Goal: Information Seeking & Learning: Learn about a topic

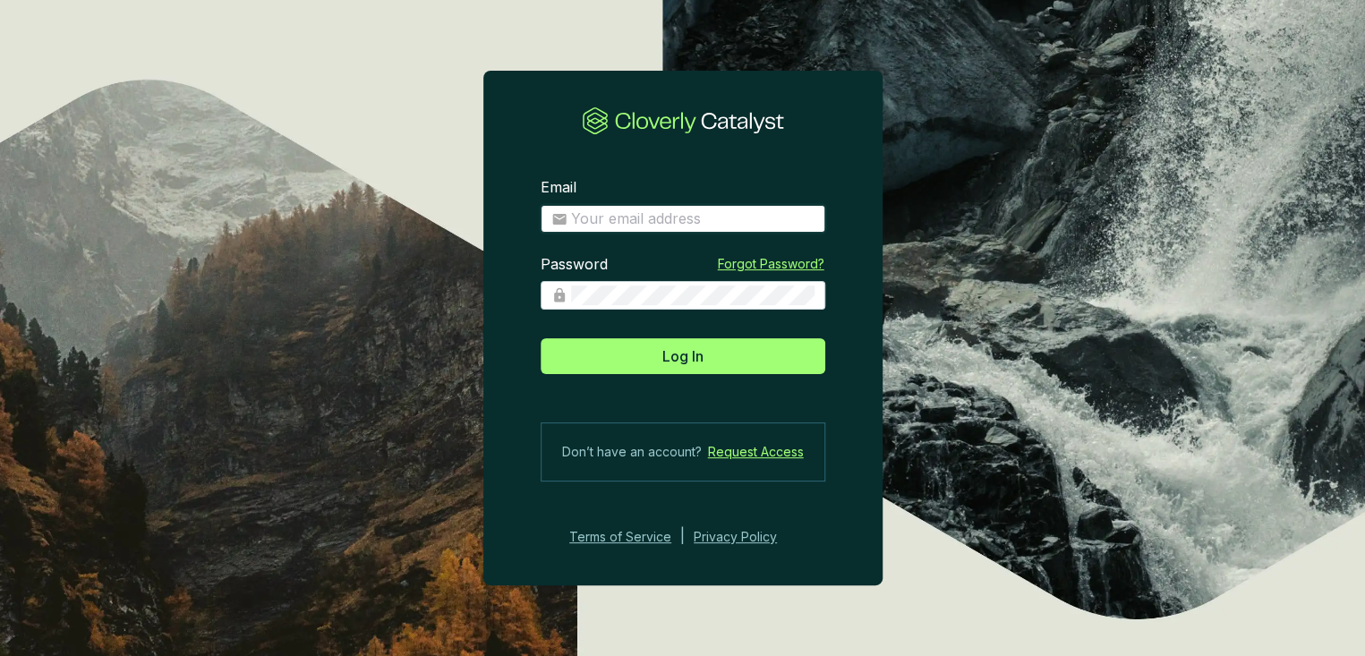
click at [739, 228] on input "Email" at bounding box center [692, 219] width 243 height 20
click at [722, 214] on input "Email" at bounding box center [692, 219] width 243 height 20
type input "theo@globalemissionairy.com"
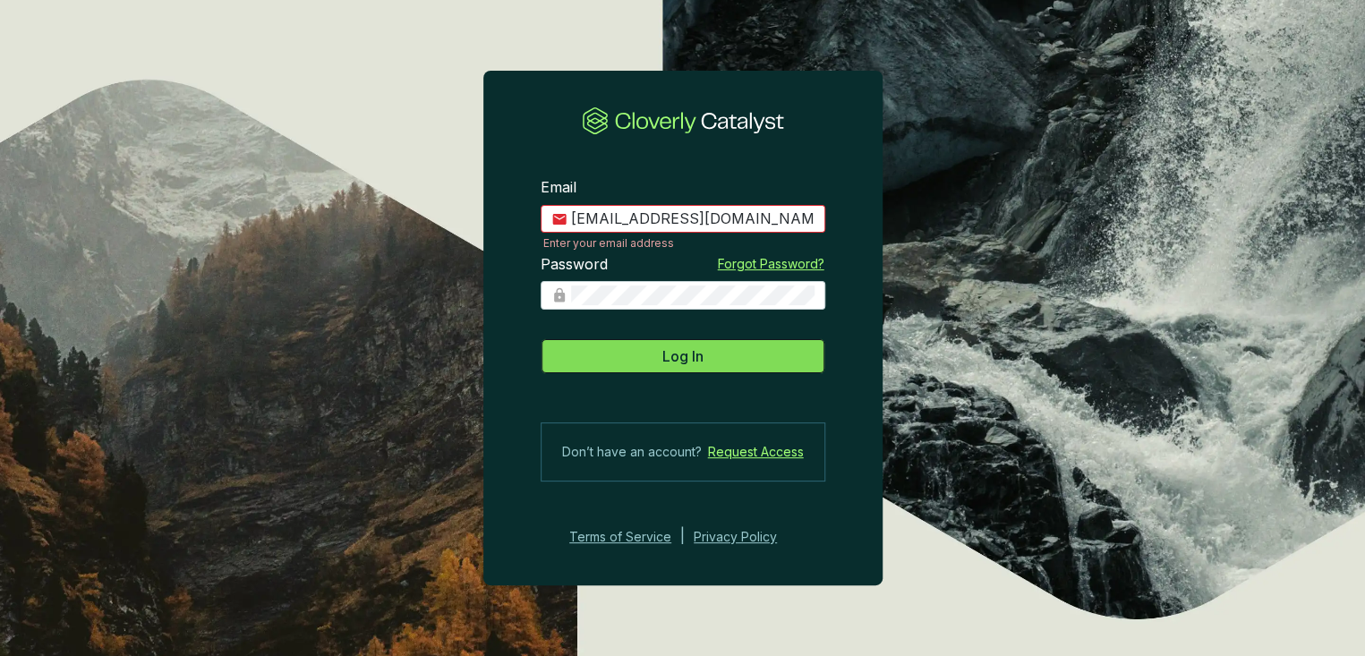
click at [697, 358] on span "Log In" at bounding box center [682, 355] width 41 height 21
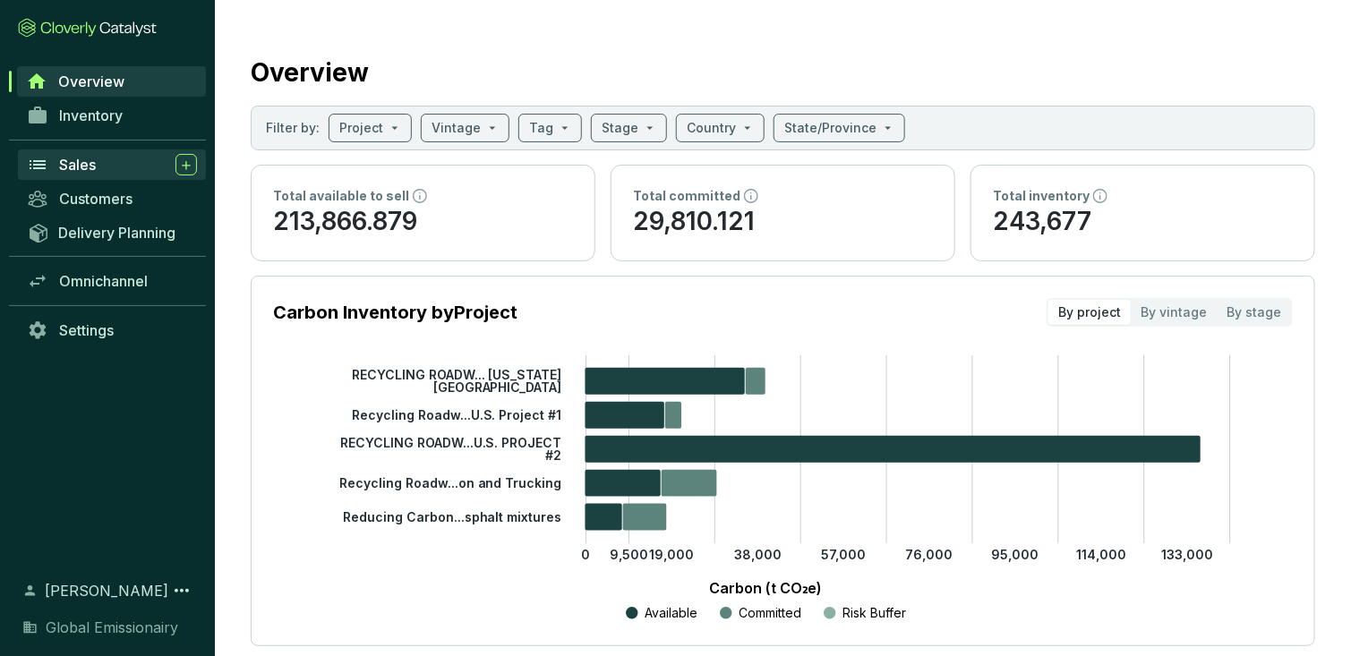
click at [90, 158] on span "Sales" at bounding box center [77, 165] width 37 height 18
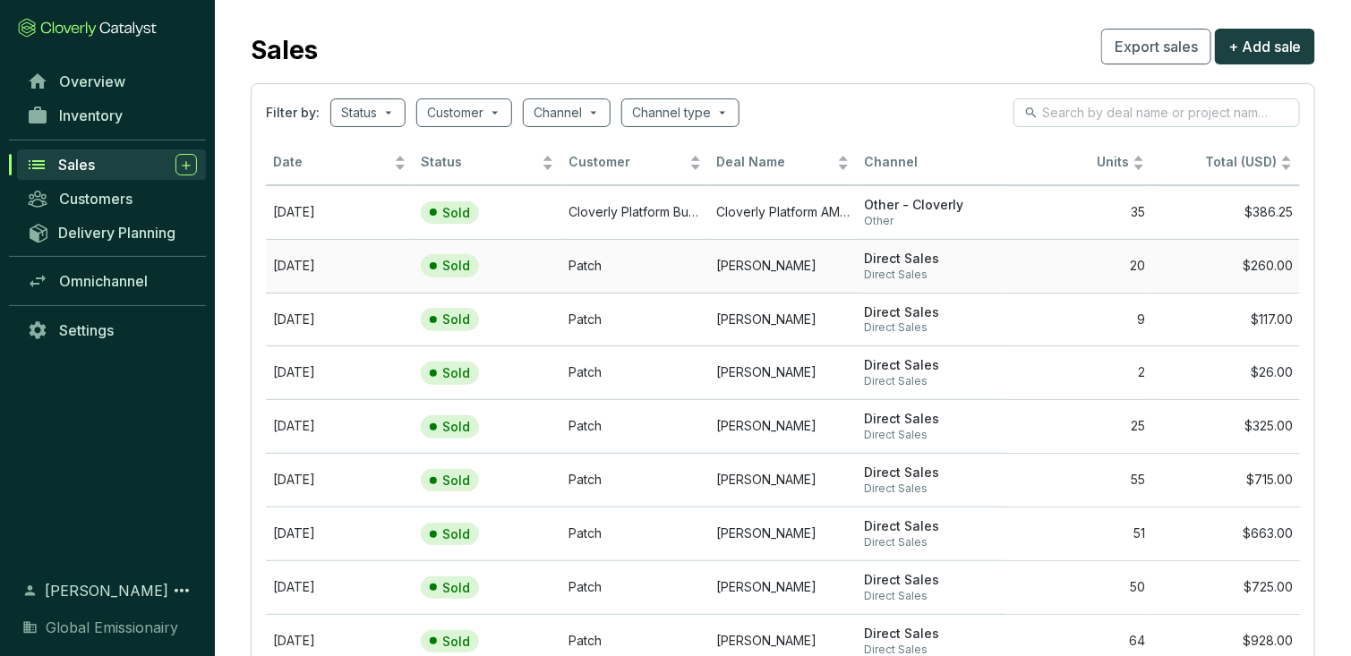
scroll to position [32, 0]
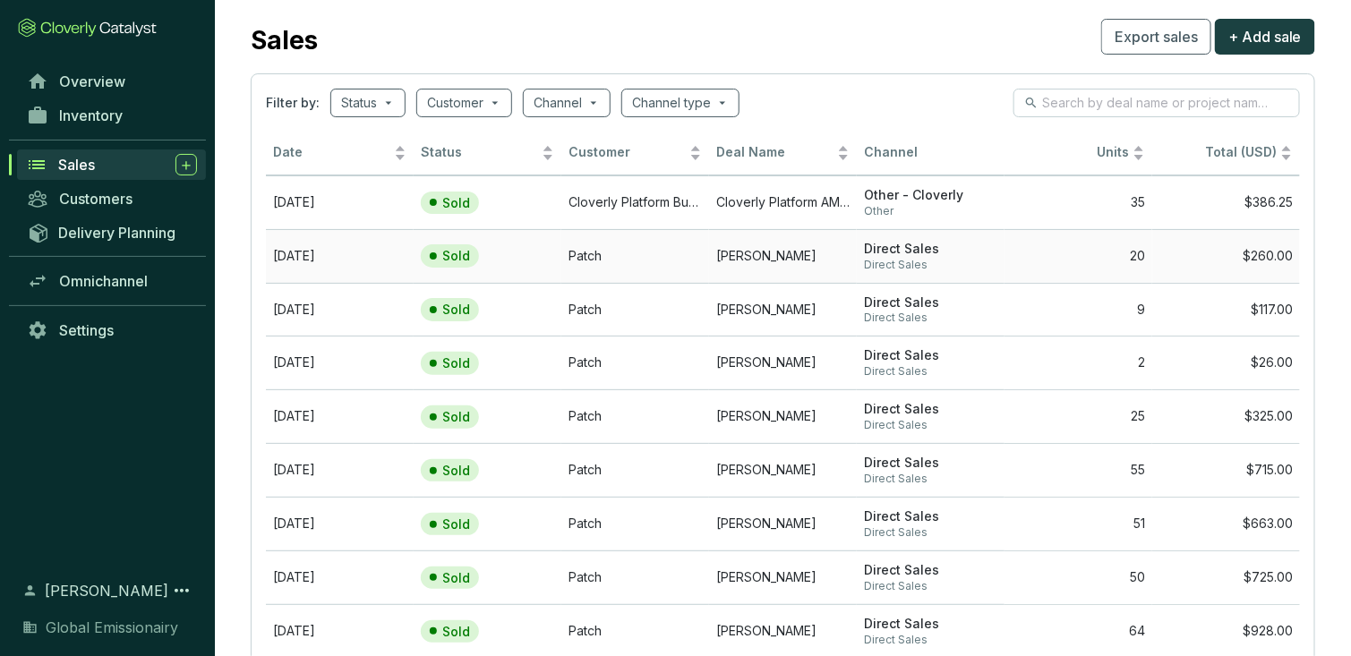
click at [1115, 260] on td "20" at bounding box center [1078, 256] width 148 height 54
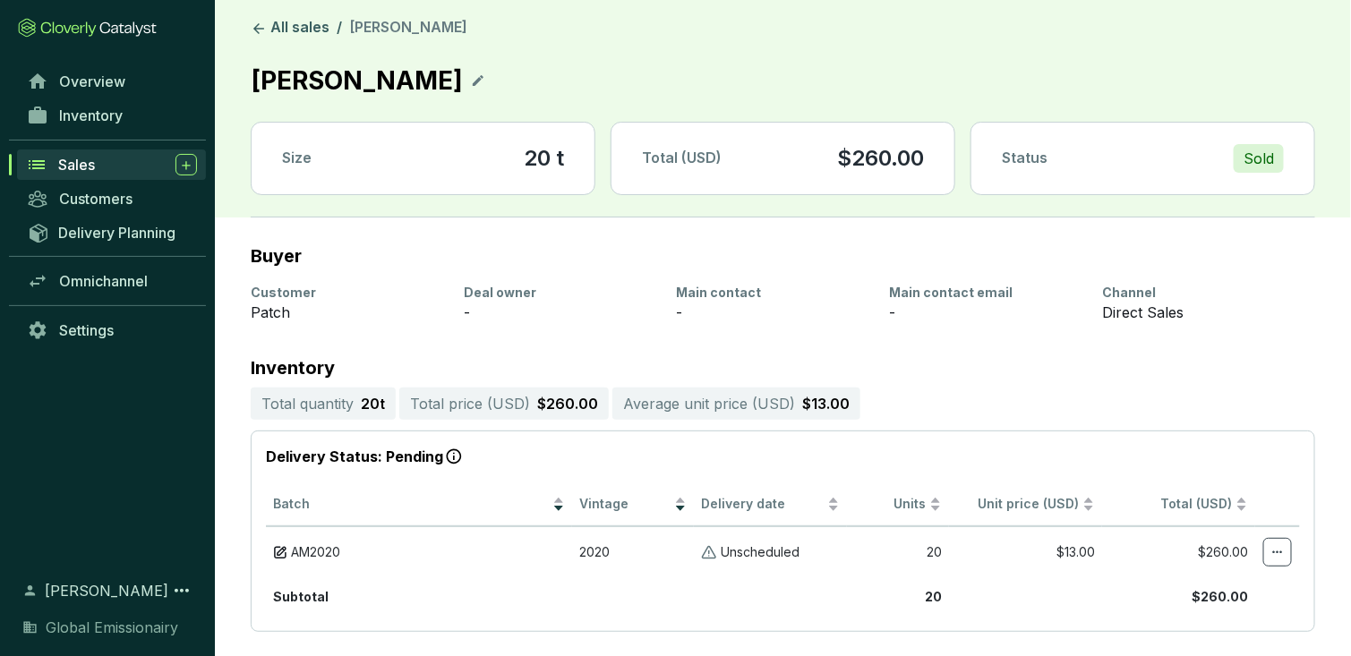
click at [856, 142] on div "Total (USD) $260.00" at bounding box center [782, 159] width 343 height 72
click at [876, 166] on p "$260.00" at bounding box center [880, 158] width 87 height 29
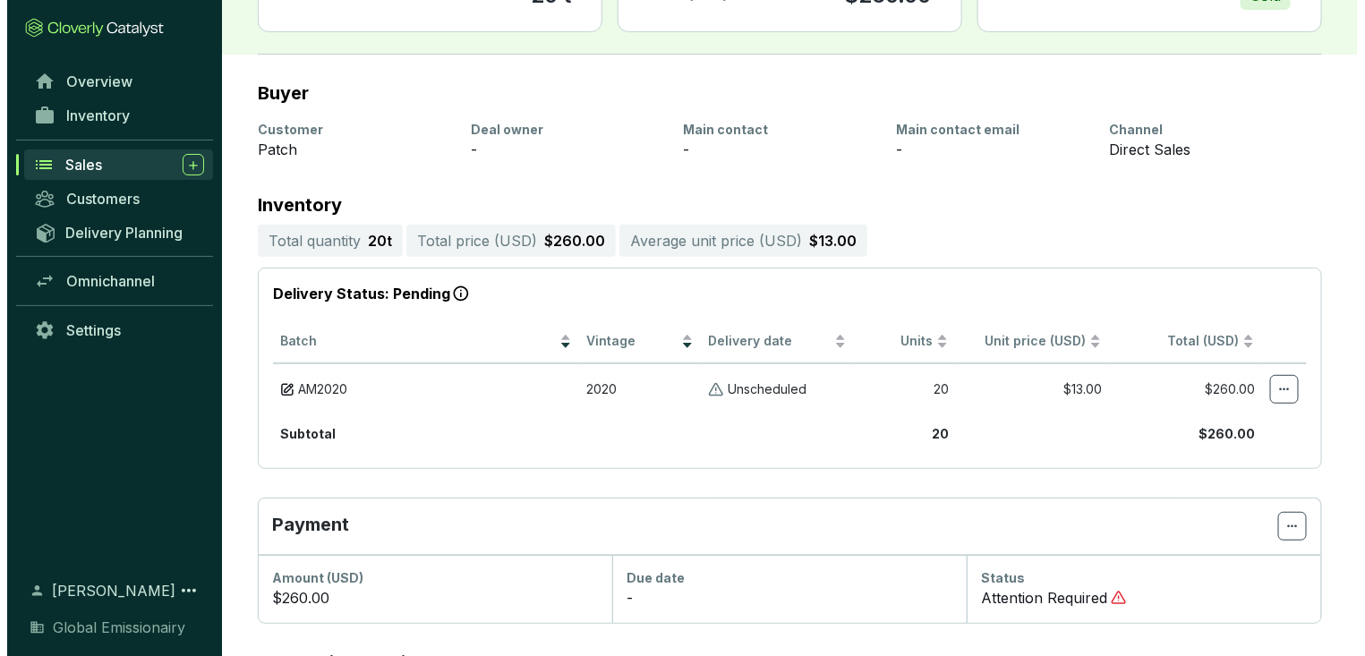
scroll to position [197, 0]
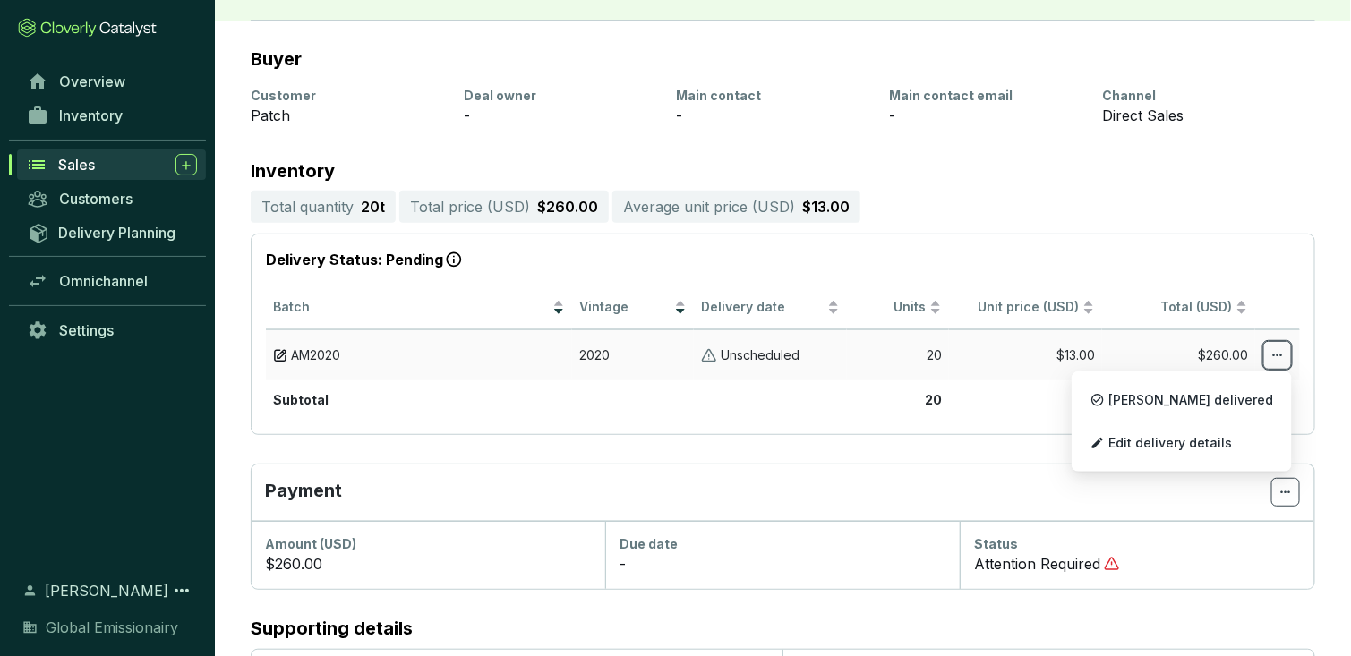
click at [1283, 351] on icon at bounding box center [1277, 355] width 14 height 21
click at [1221, 444] on span "Edit delivery details" at bounding box center [1170, 443] width 124 height 14
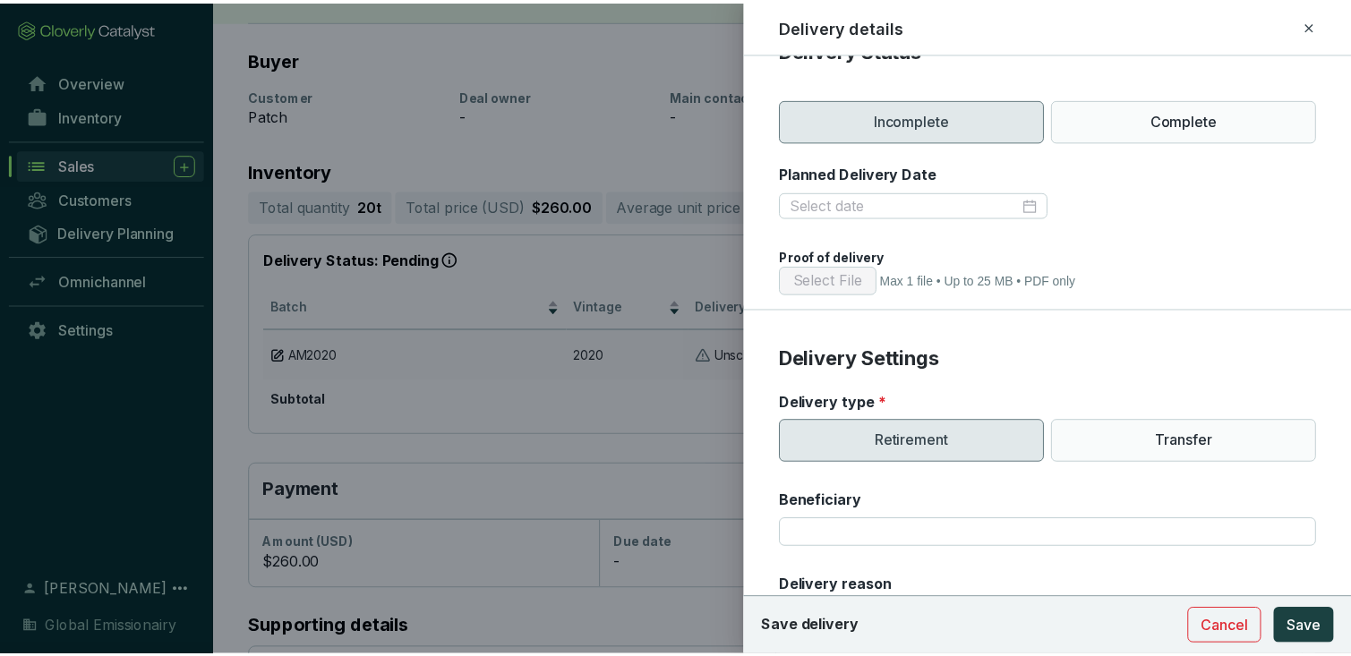
scroll to position [0, 0]
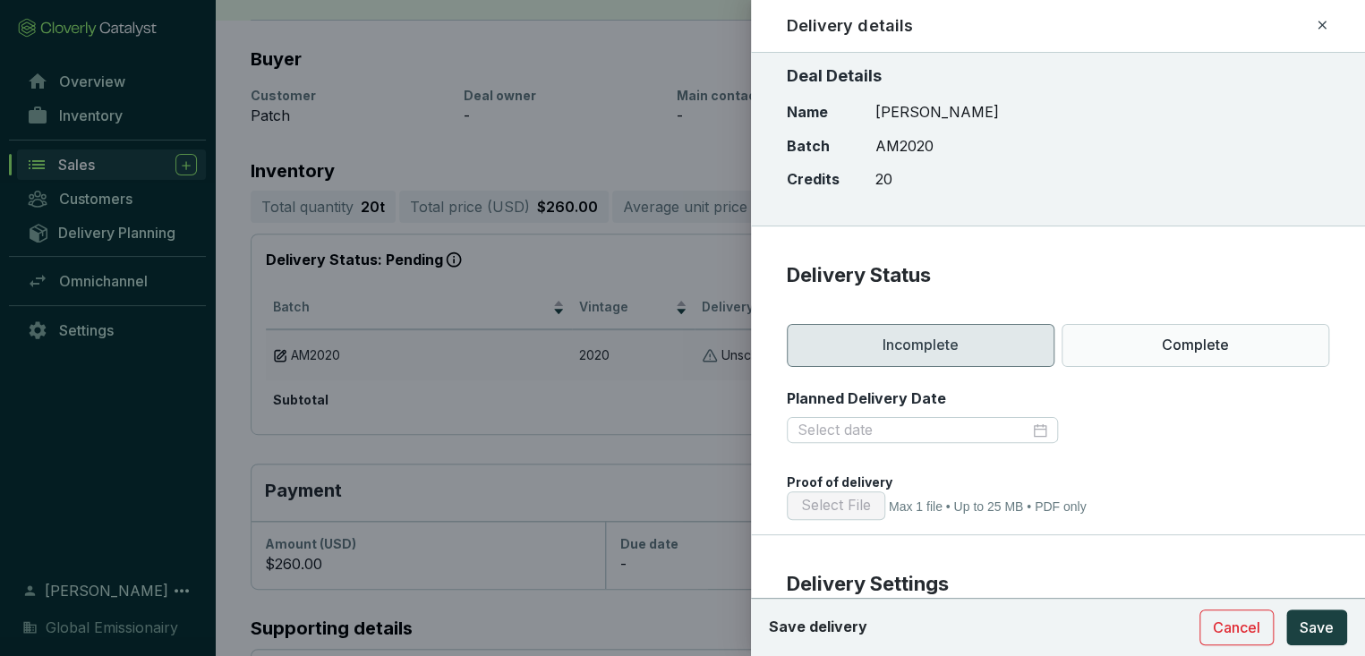
click at [1229, 605] on section "Save delivery Cancel Save" at bounding box center [1058, 627] width 614 height 58
click at [1226, 616] on button "Cancel" at bounding box center [1236, 628] width 74 height 36
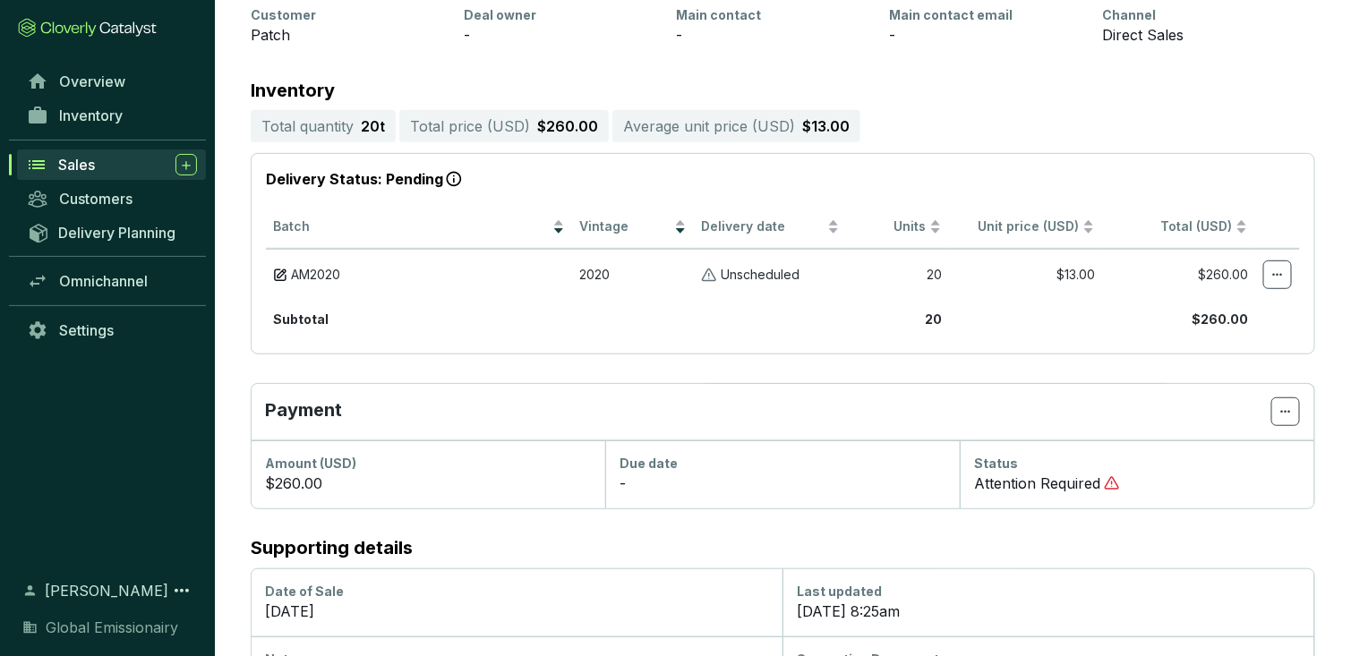
scroll to position [244, 0]
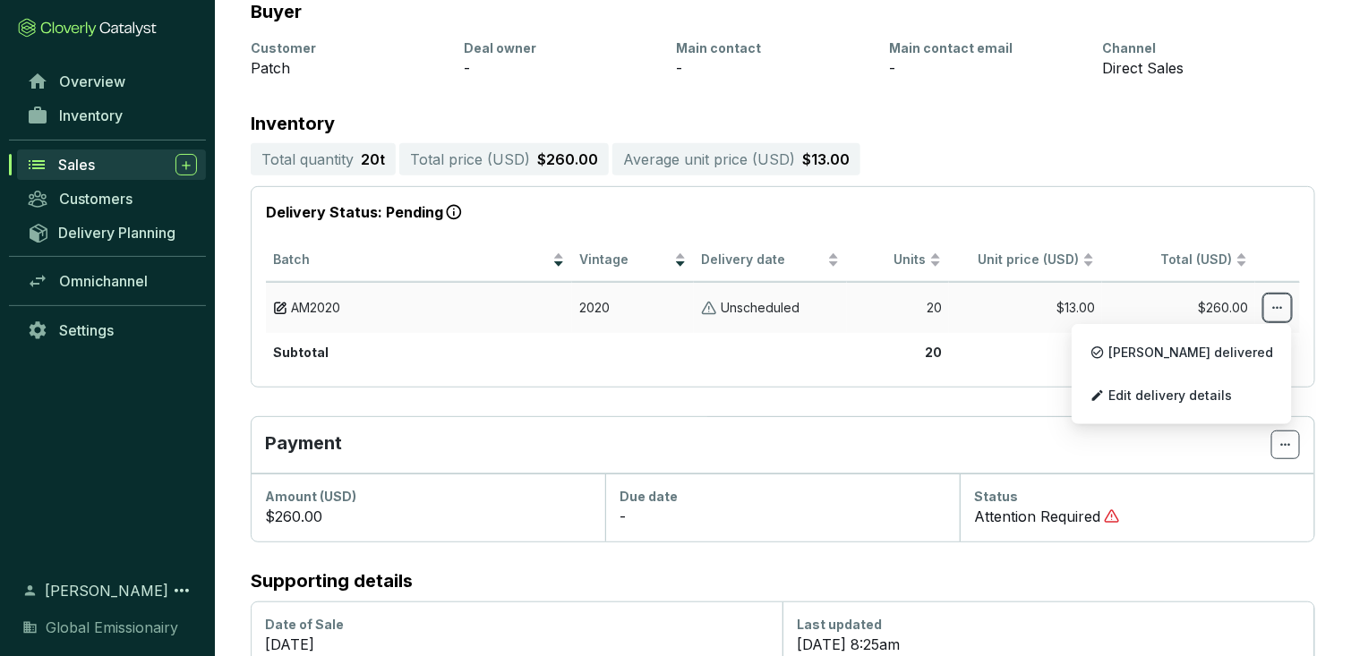
click at [1263, 310] on span at bounding box center [1277, 308] width 29 height 29
click at [1005, 307] on td "$13.00" at bounding box center [1025, 307] width 153 height 51
click at [1069, 305] on td "$13.00" at bounding box center [1025, 307] width 153 height 51
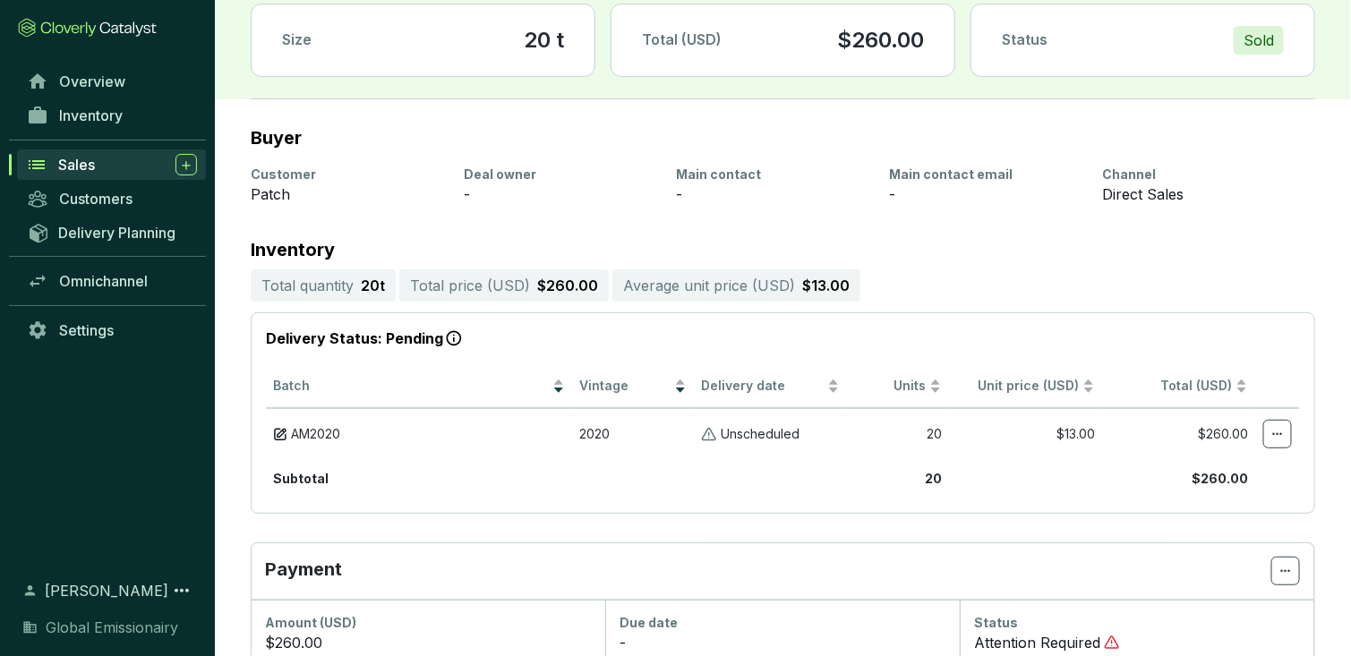
scroll to position [96, 0]
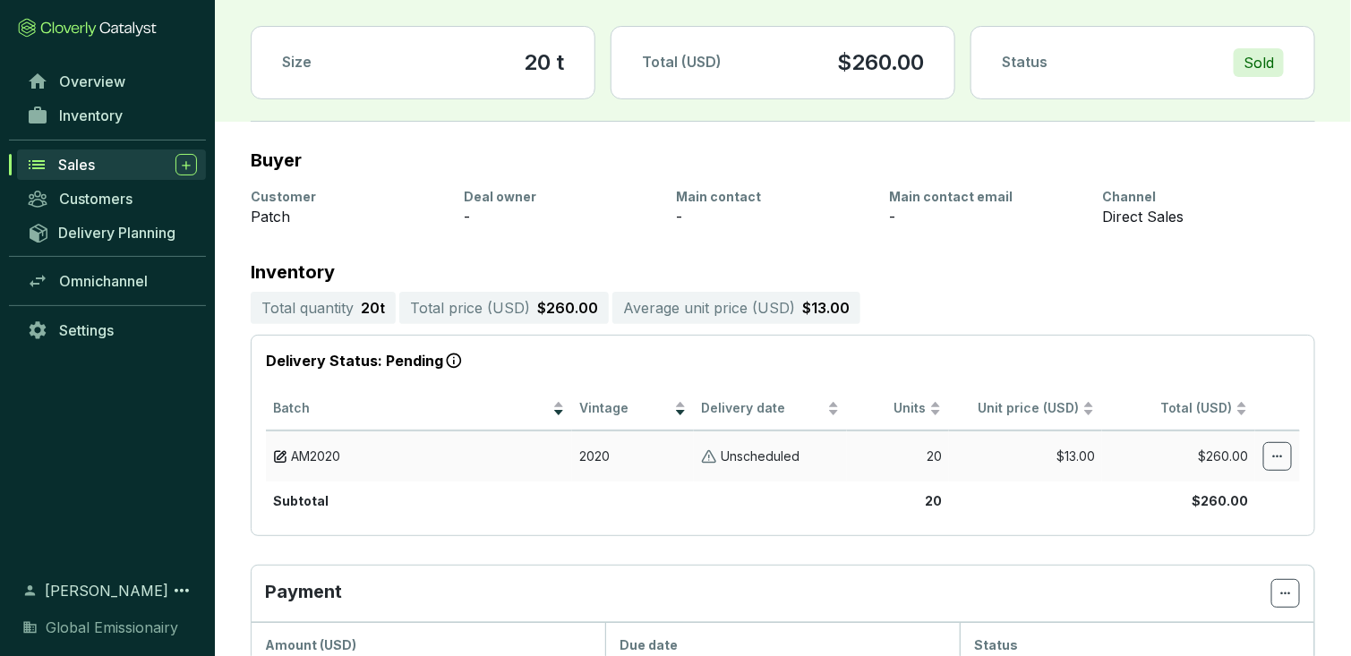
click at [1282, 450] on icon at bounding box center [1277, 456] width 14 height 21
click at [1230, 514] on p "Mark delivered" at bounding box center [1181, 501] width 202 height 38
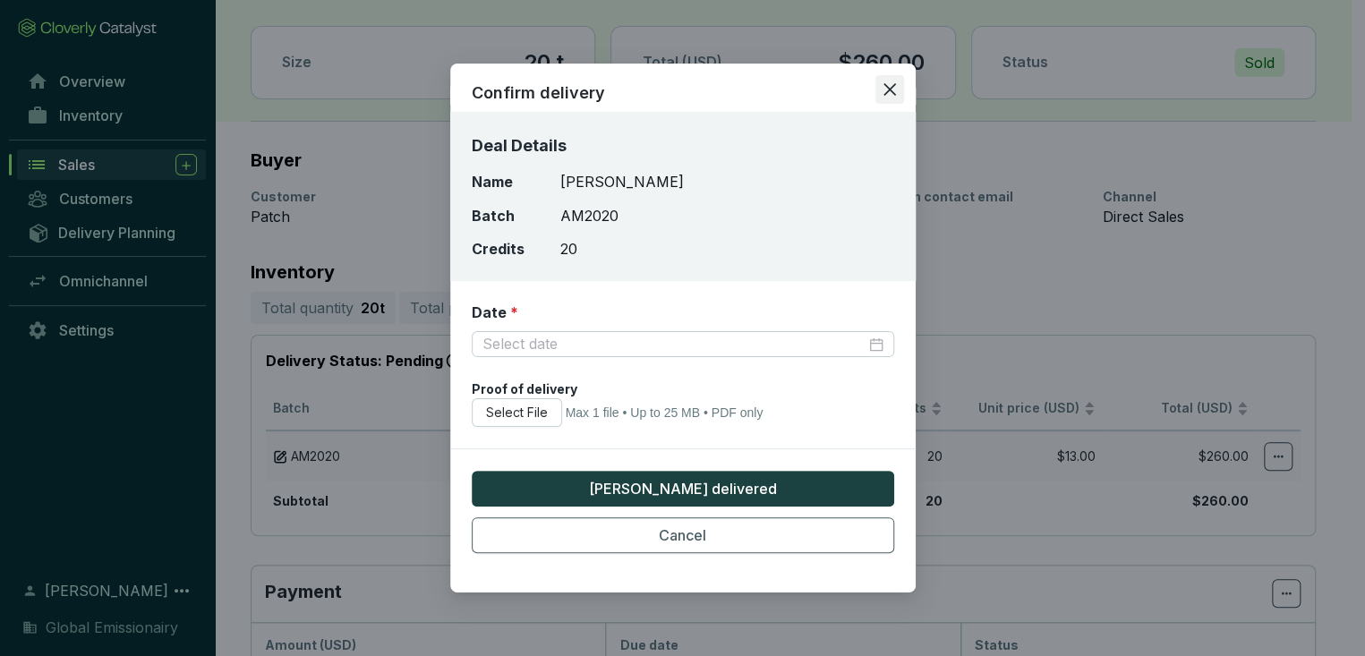
click at [884, 99] on button "Close" at bounding box center [889, 89] width 29 height 29
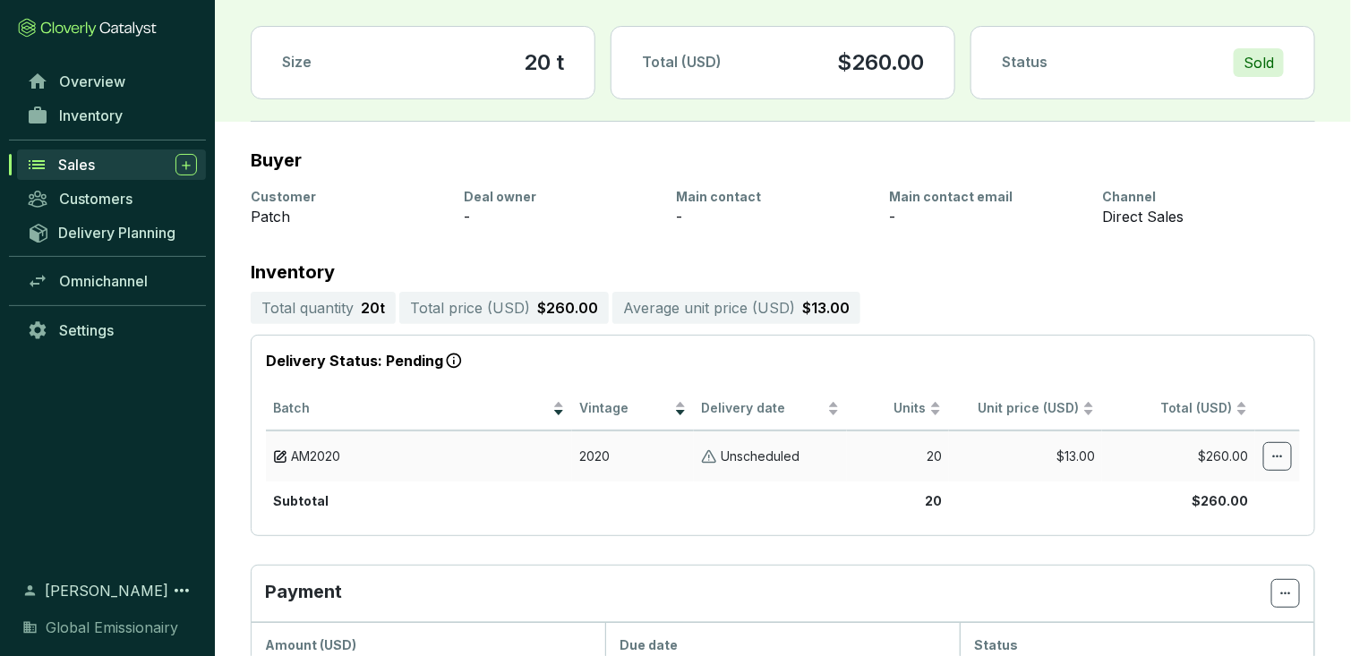
click at [98, 166] on div "Sales" at bounding box center [127, 164] width 139 height 21
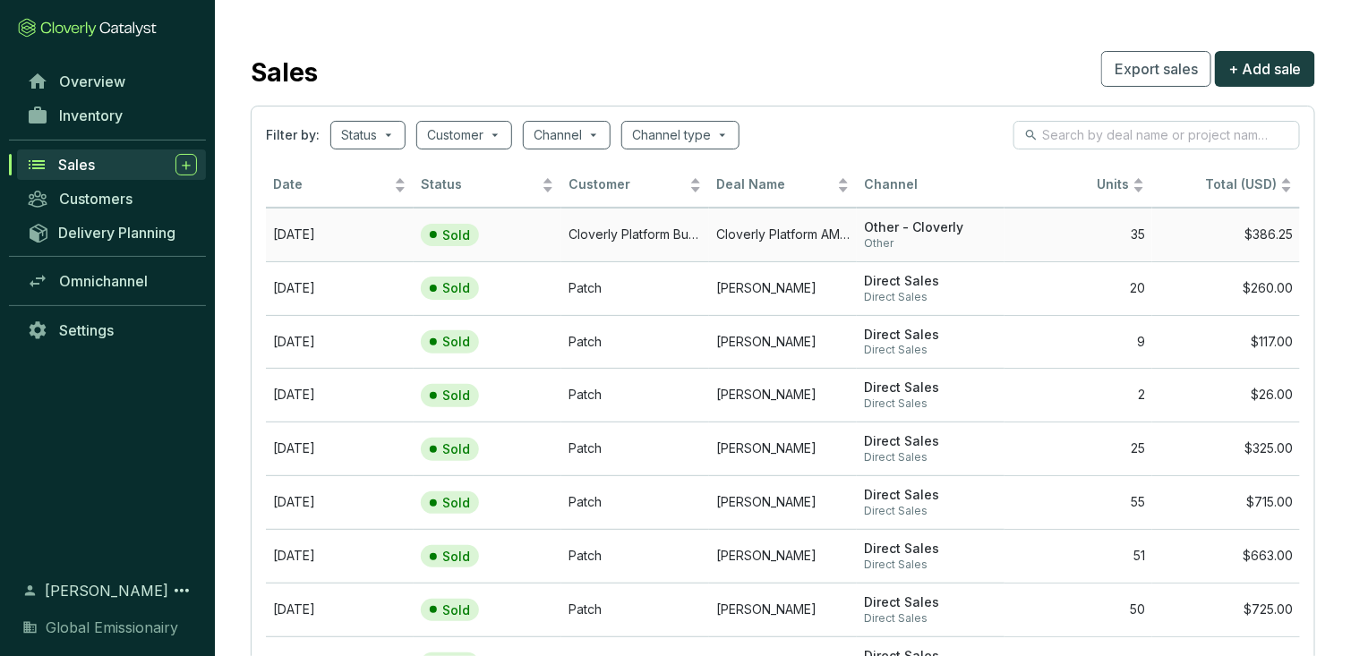
click at [655, 224] on td "Cloverly Platform Buyer" at bounding box center [635, 235] width 148 height 54
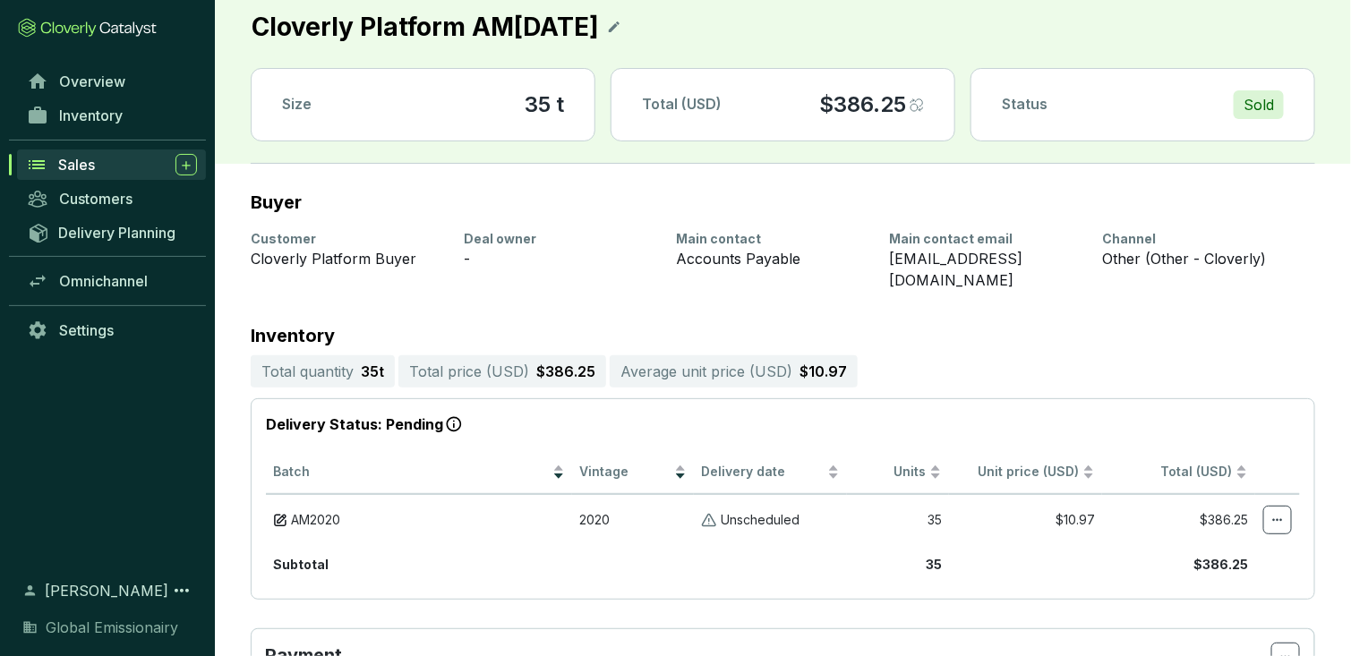
scroll to position [120, 0]
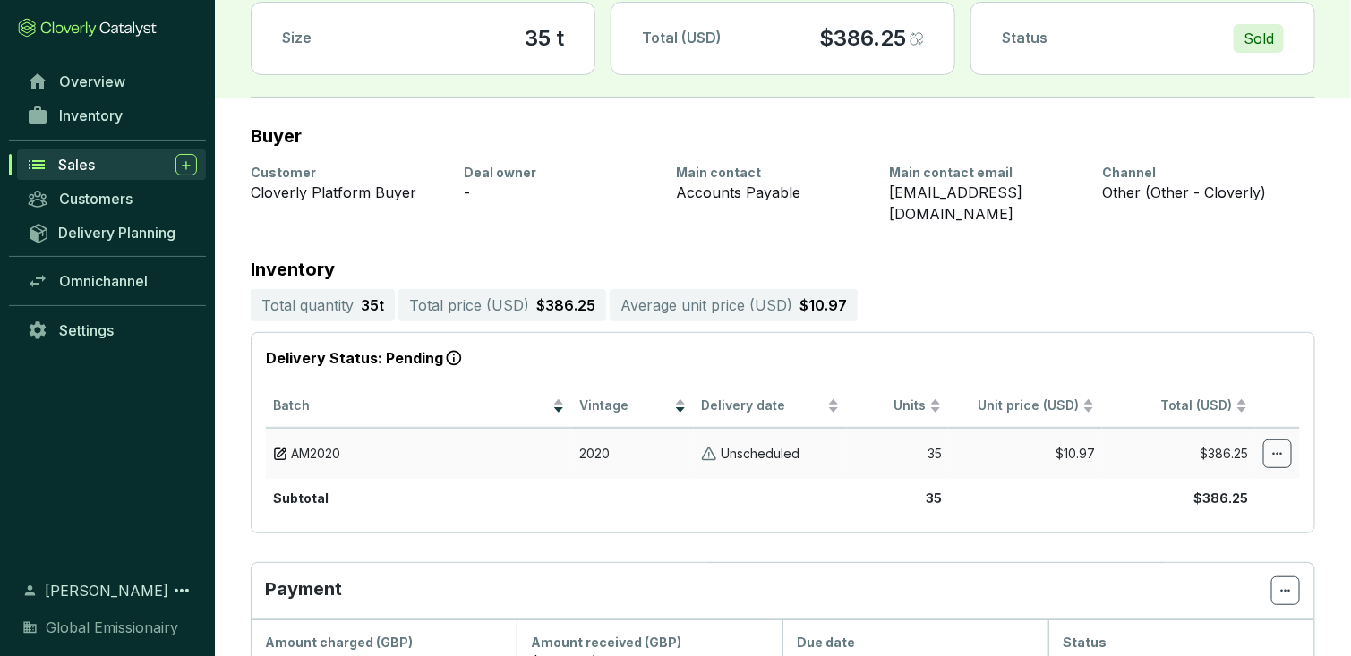
click at [282, 446] on img at bounding box center [280, 454] width 14 height 17
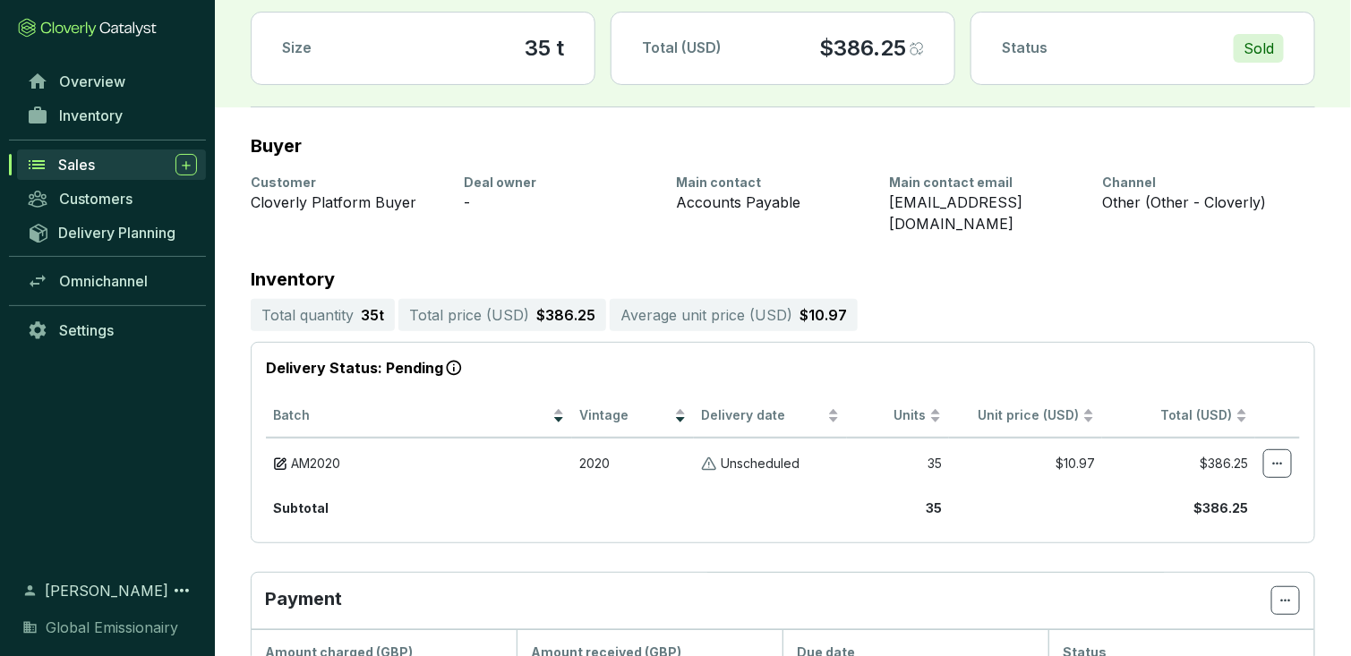
scroll to position [0, 0]
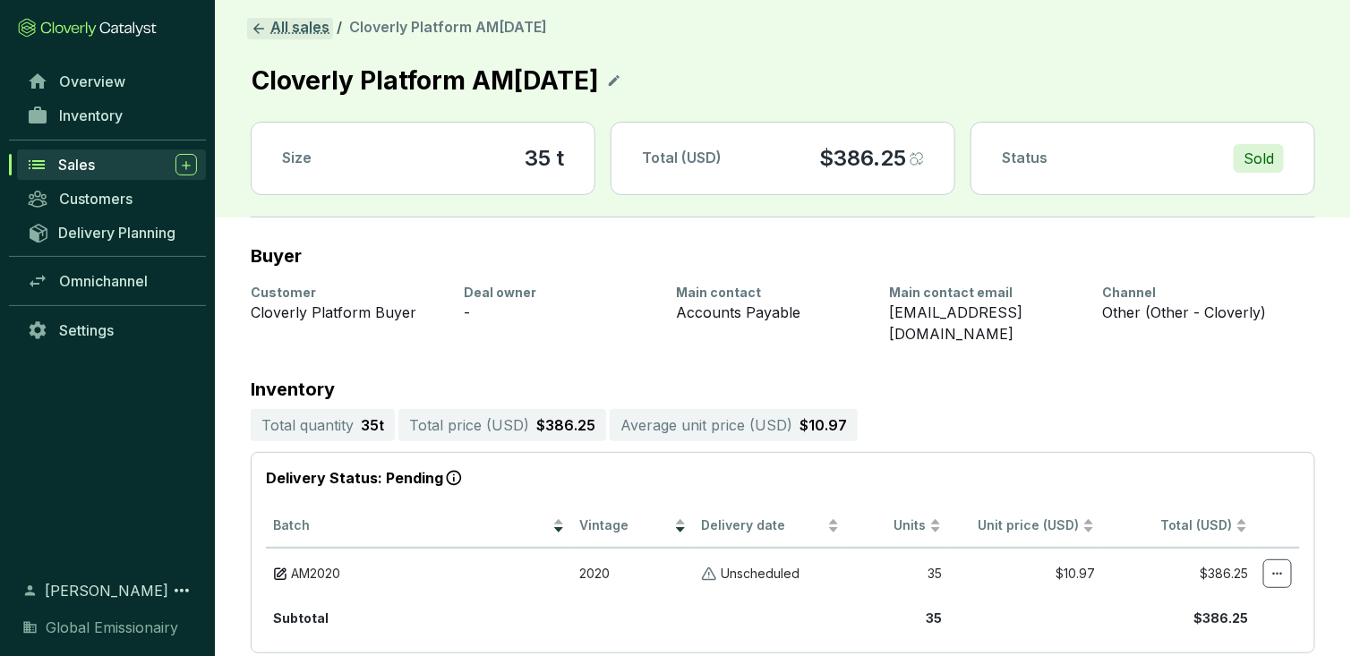
click at [266, 23] on icon at bounding box center [259, 29] width 16 height 16
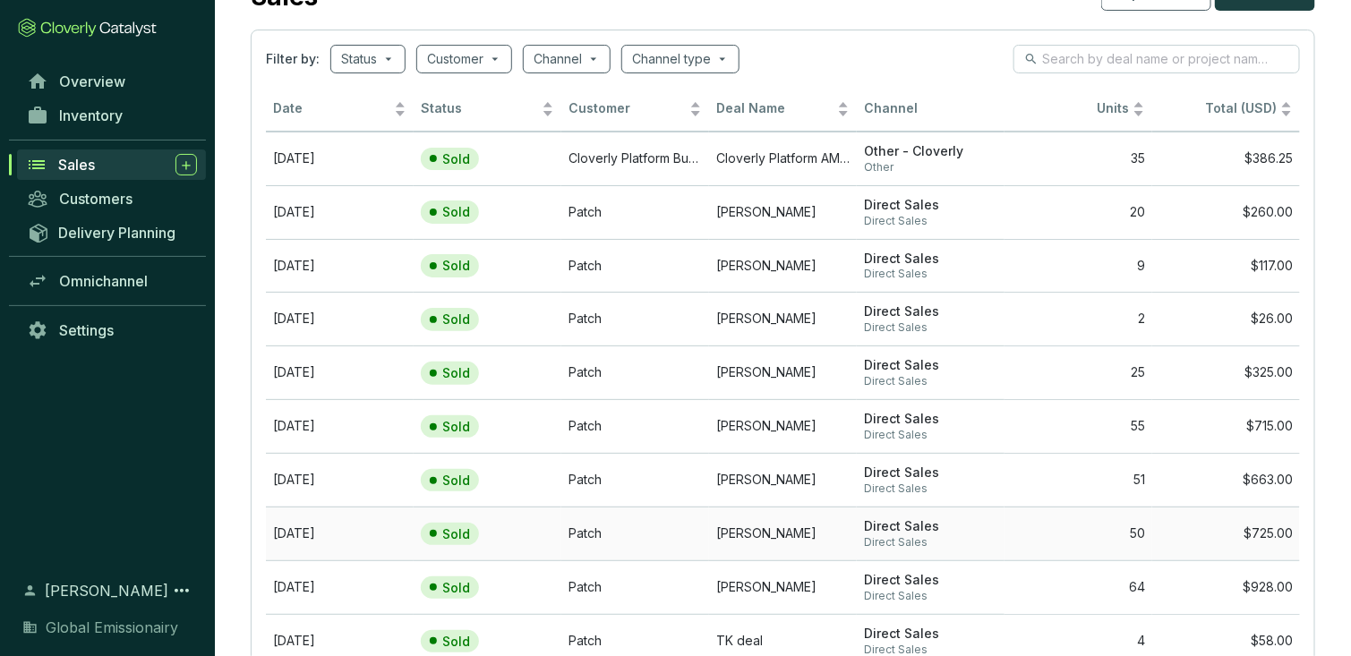
scroll to position [75, 0]
click at [379, 108] on span "Date" at bounding box center [331, 109] width 117 height 17
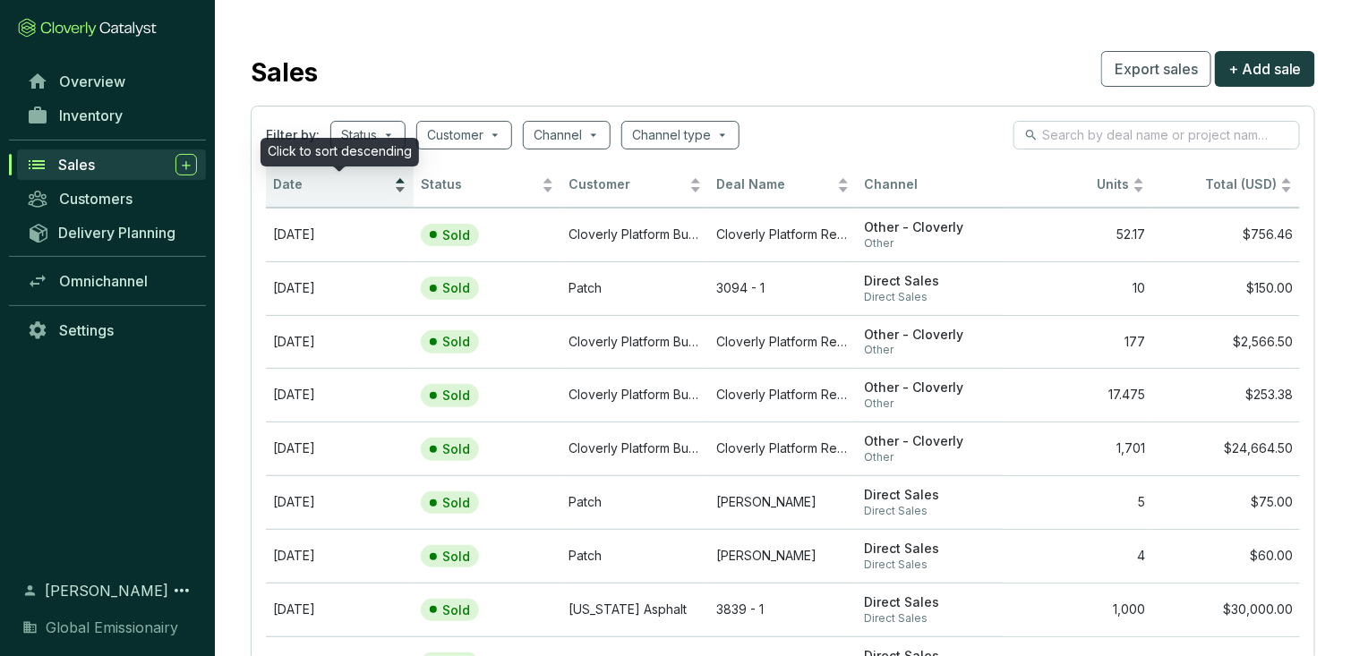
click at [379, 196] on div "Date" at bounding box center [339, 185] width 133 height 21
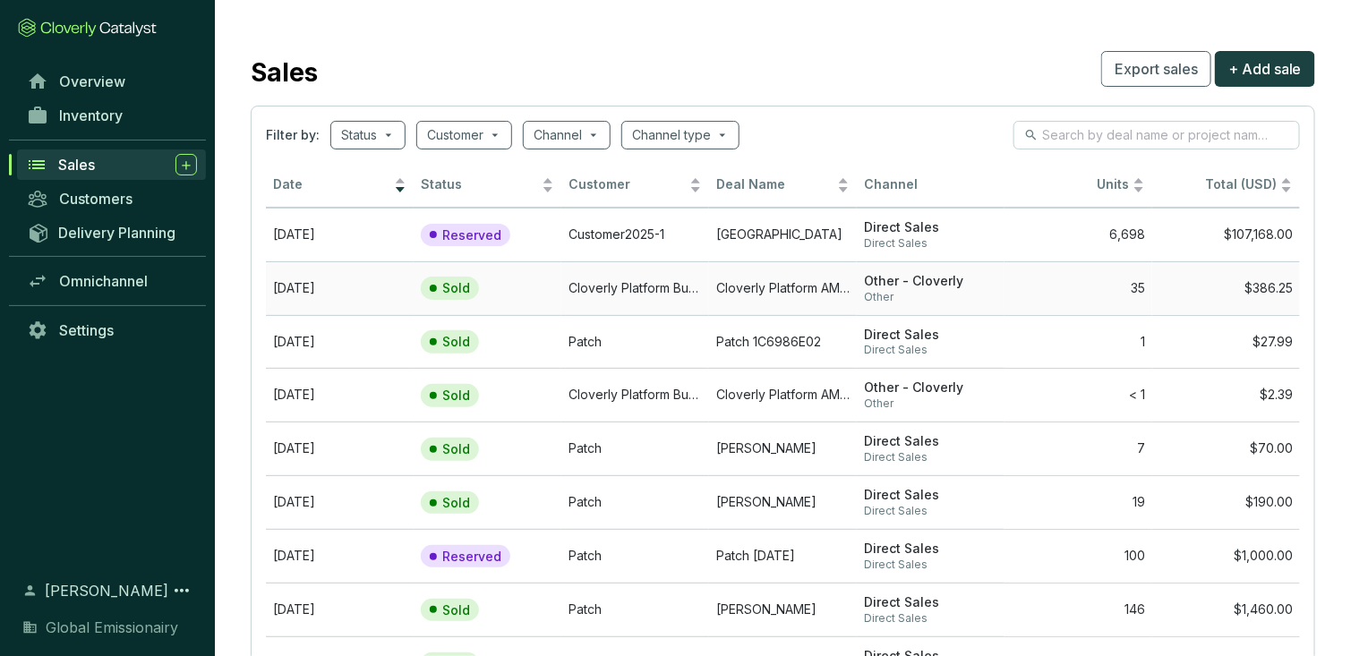
click at [778, 306] on td "Cloverly Platform AM[DATE]" at bounding box center [783, 288] width 148 height 54
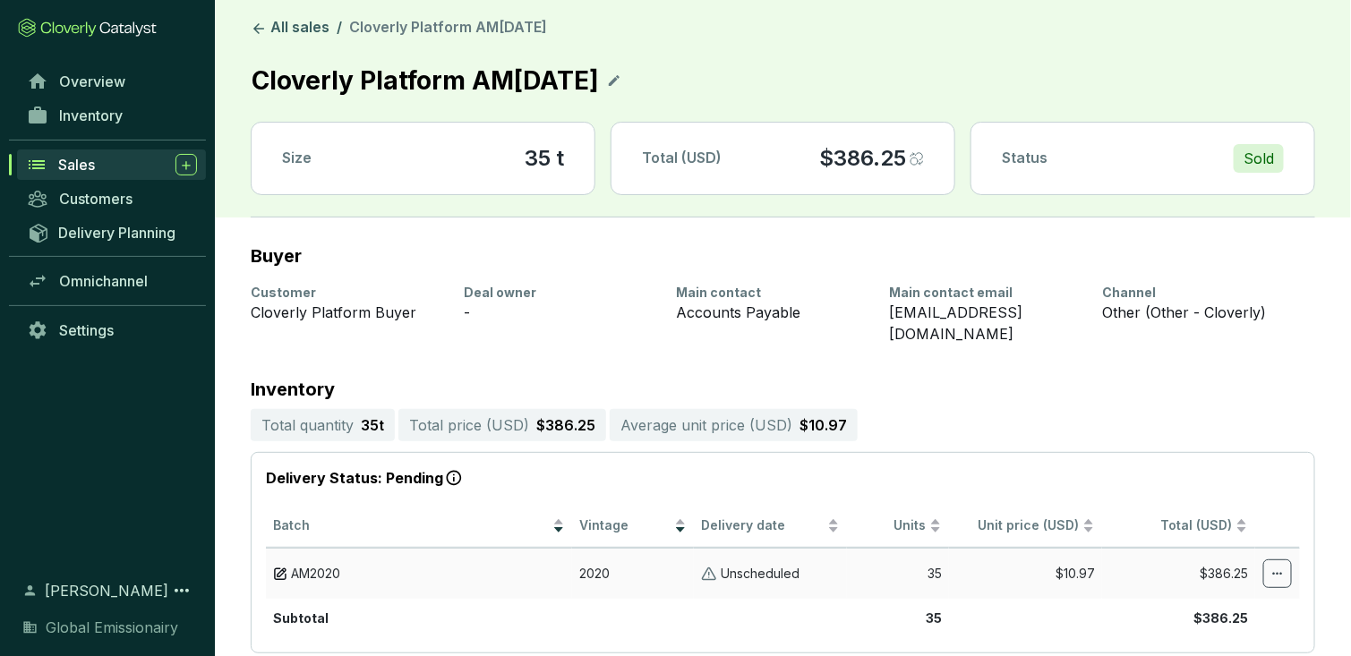
click at [307, 548] on td "AM2020" at bounding box center [419, 573] width 306 height 51
click at [275, 566] on img at bounding box center [280, 574] width 14 height 17
click at [278, 566] on img at bounding box center [280, 574] width 14 height 17
drag, startPoint x: 278, startPoint y: 550, endPoint x: 560, endPoint y: 462, distance: 295.3
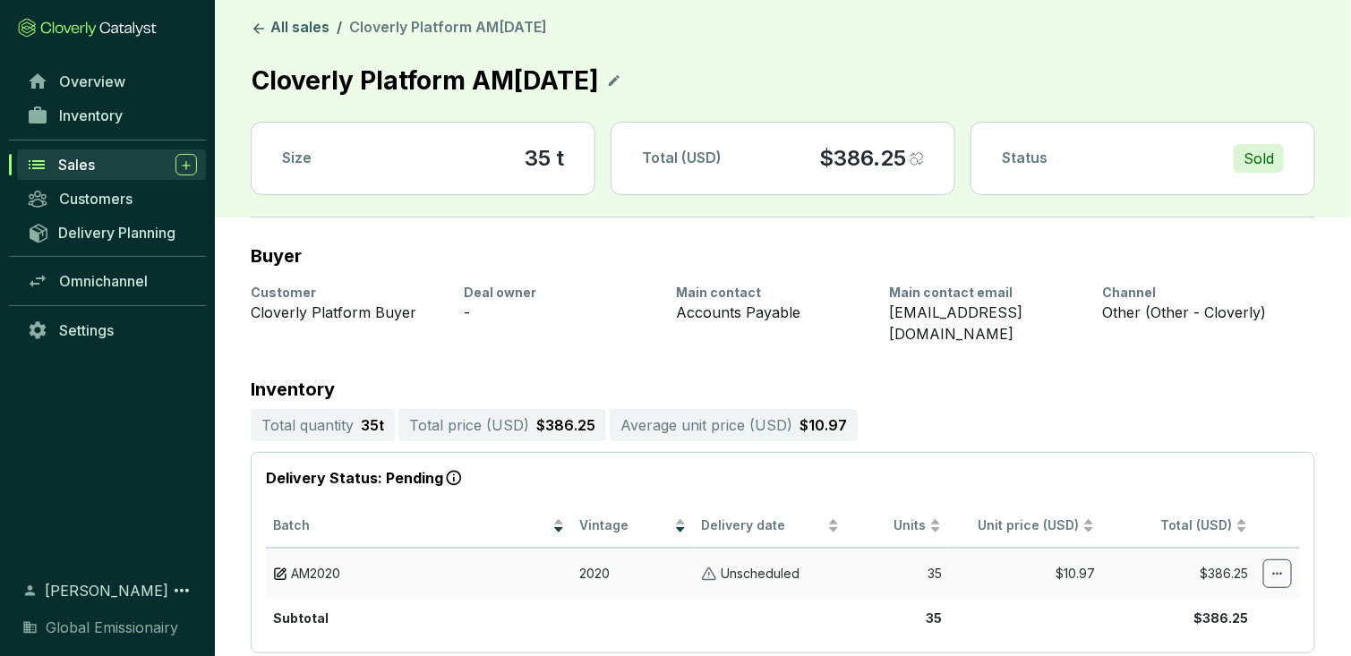
click at [564, 467] on p "Delivery Status: Pending" at bounding box center [783, 478] width 1034 height 23
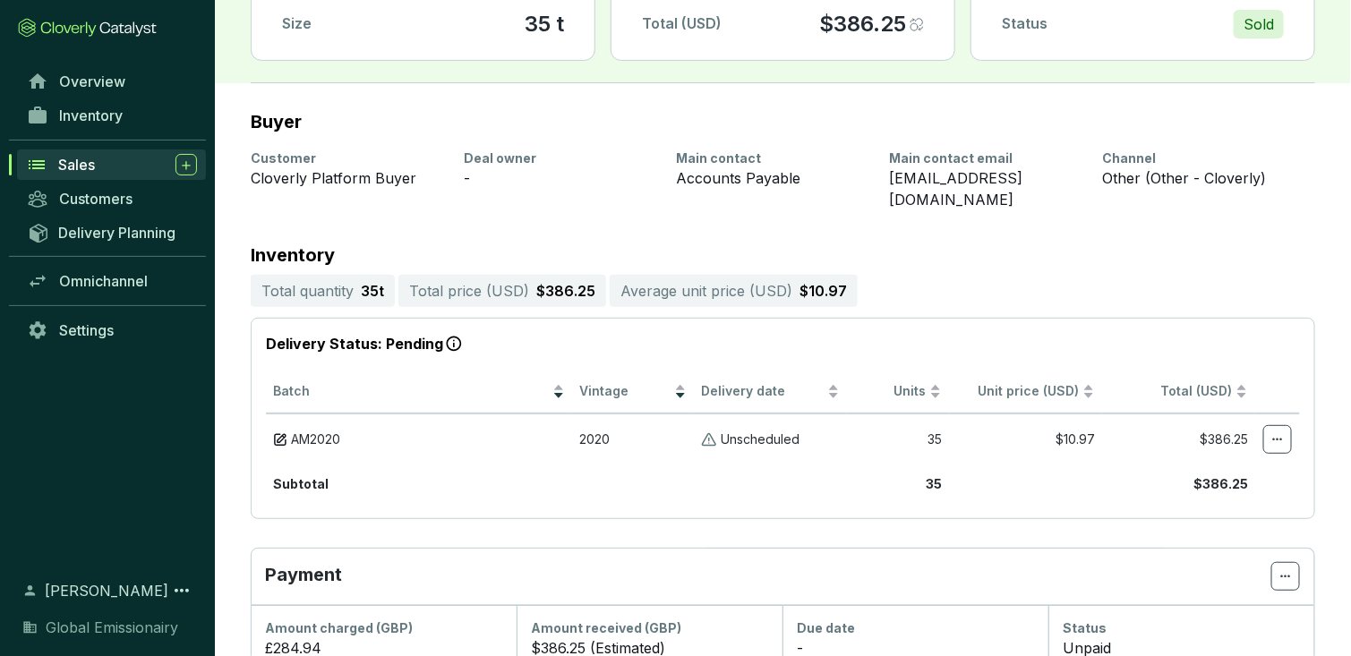
scroll to position [58, 0]
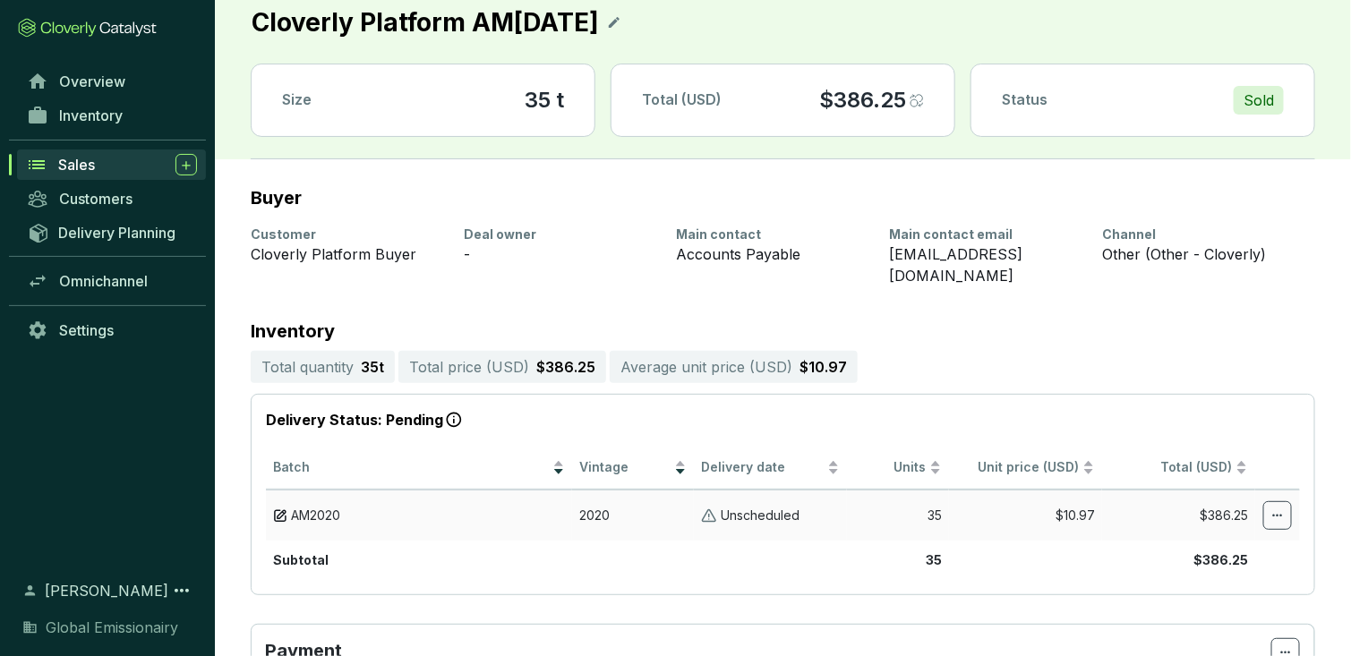
click at [325, 507] on span "AM2020" at bounding box center [315, 515] width 49 height 17
click at [79, 112] on span "Inventory" at bounding box center [91, 116] width 64 height 18
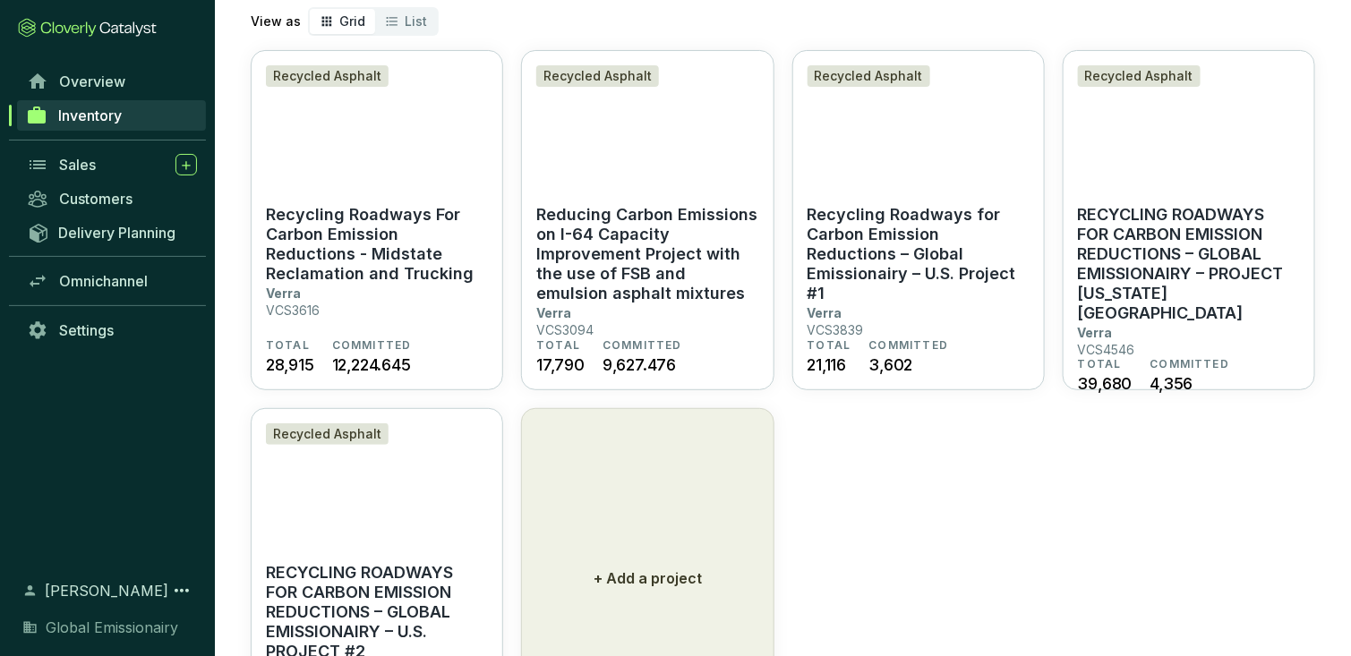
scroll to position [165, 0]
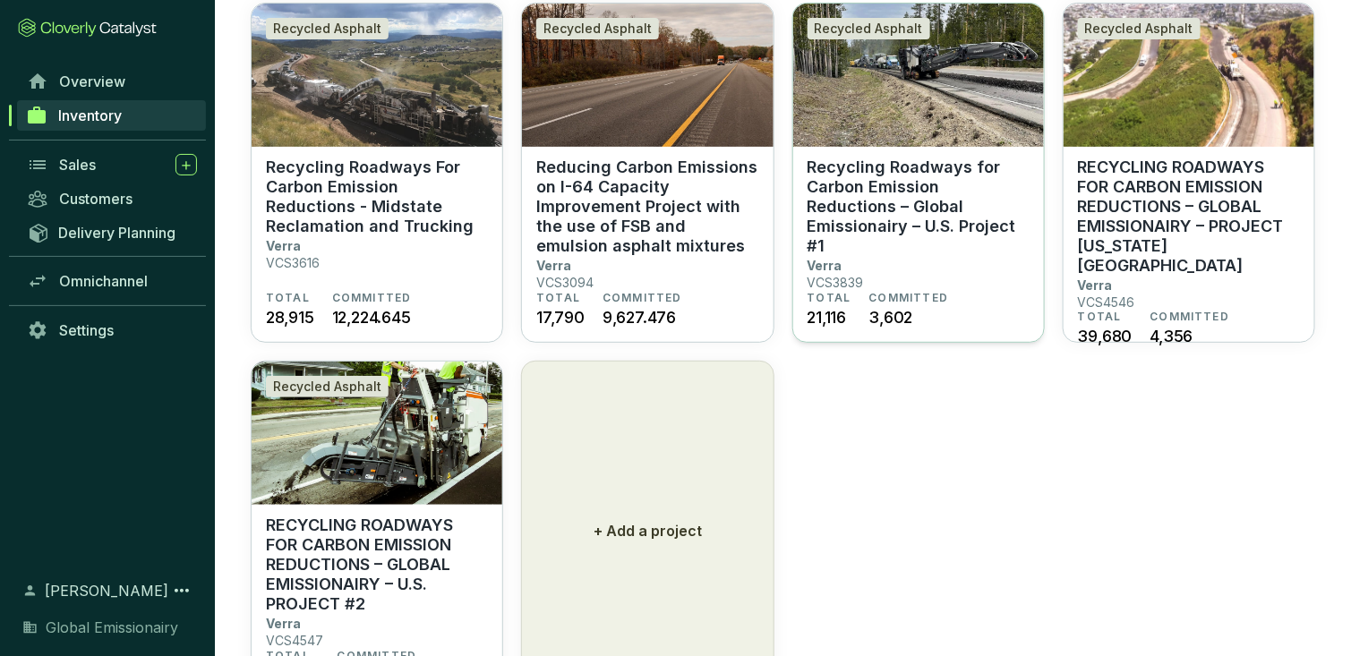
click at [942, 258] on section "Recycling Roadways for Carbon Emission Reductions – Global Emissionairy – U.S. …" at bounding box center [918, 224] width 222 height 133
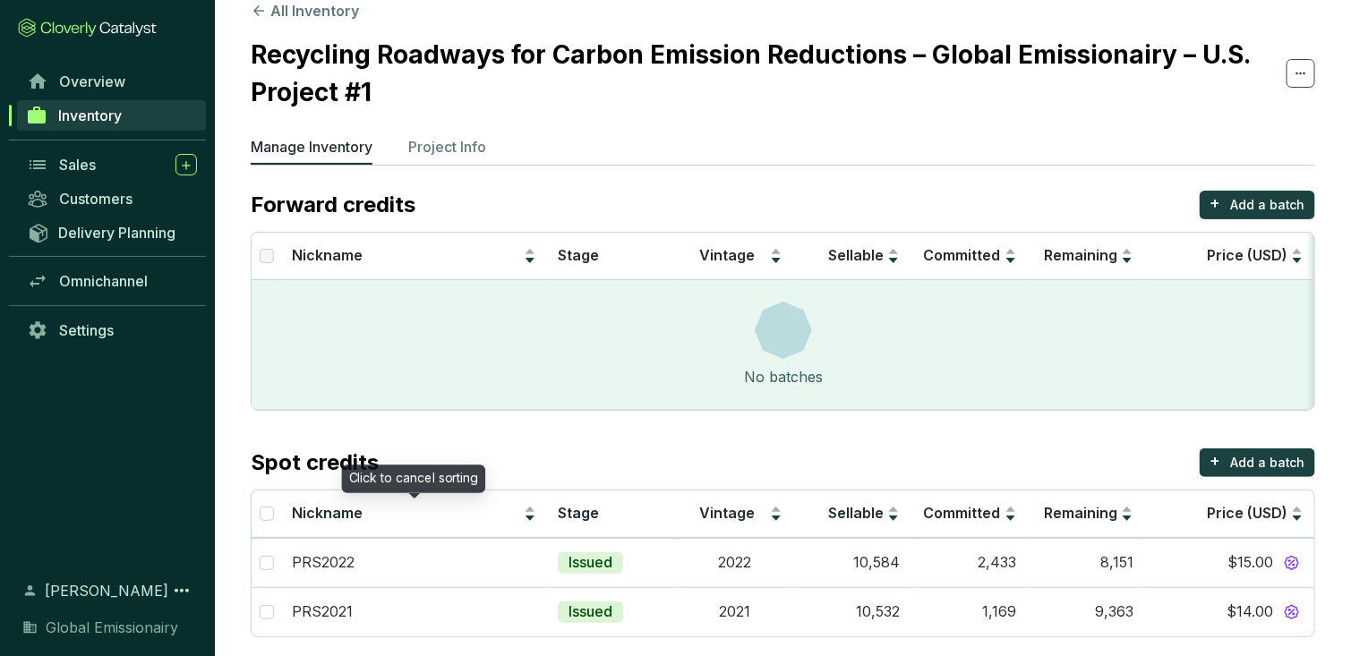
scroll to position [41, 0]
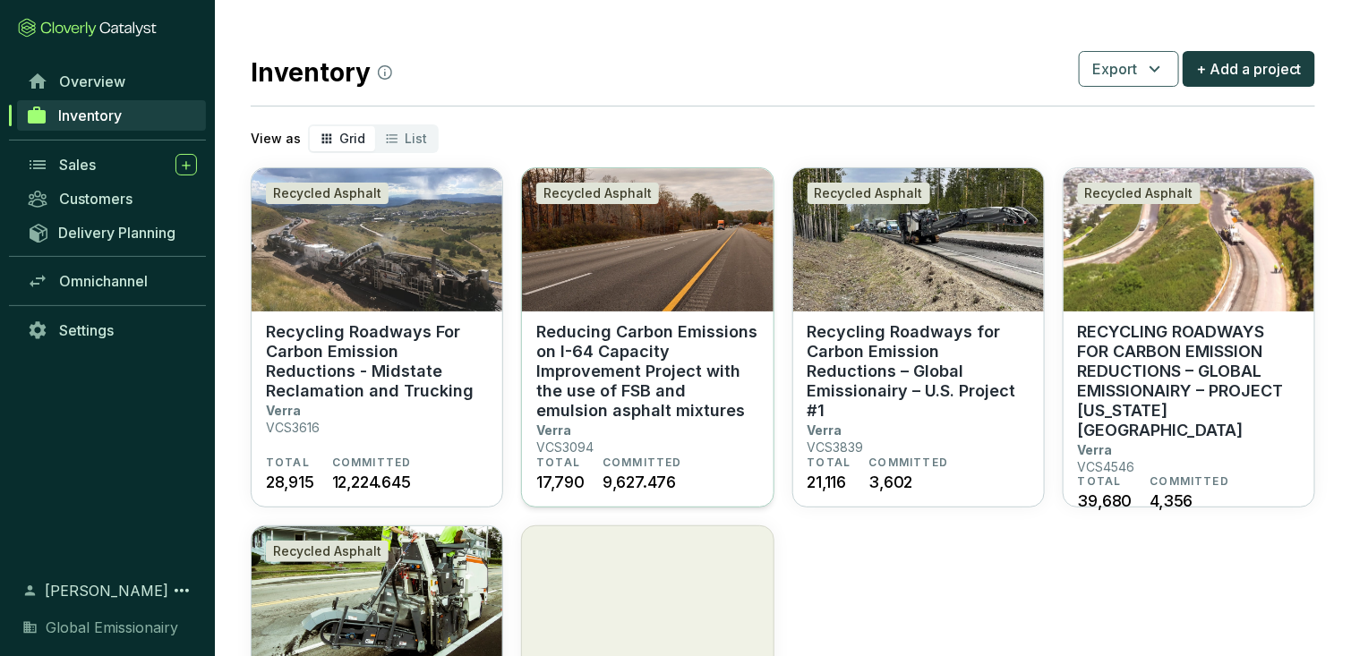
click at [658, 416] on p "Reducing Carbon Emissions on I-64 Capacity Improvement Project with the use of …" at bounding box center [647, 371] width 222 height 98
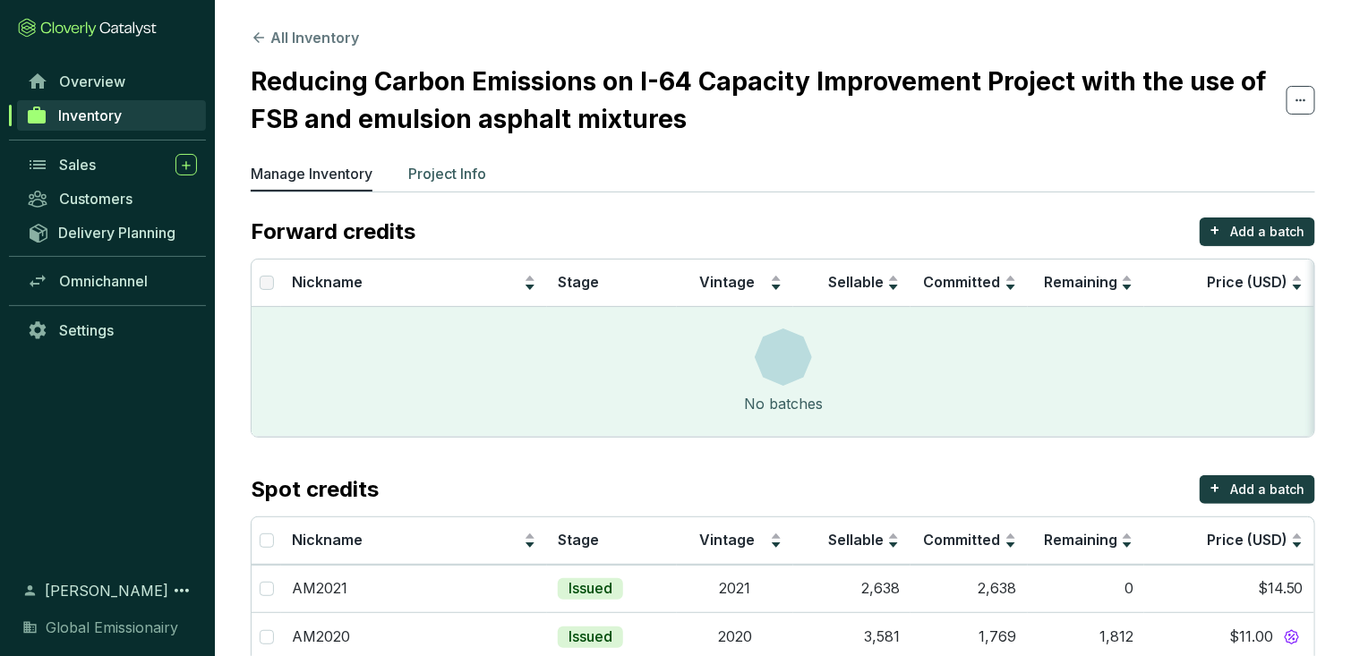
click at [449, 178] on p "Project Info" at bounding box center [447, 173] width 78 height 21
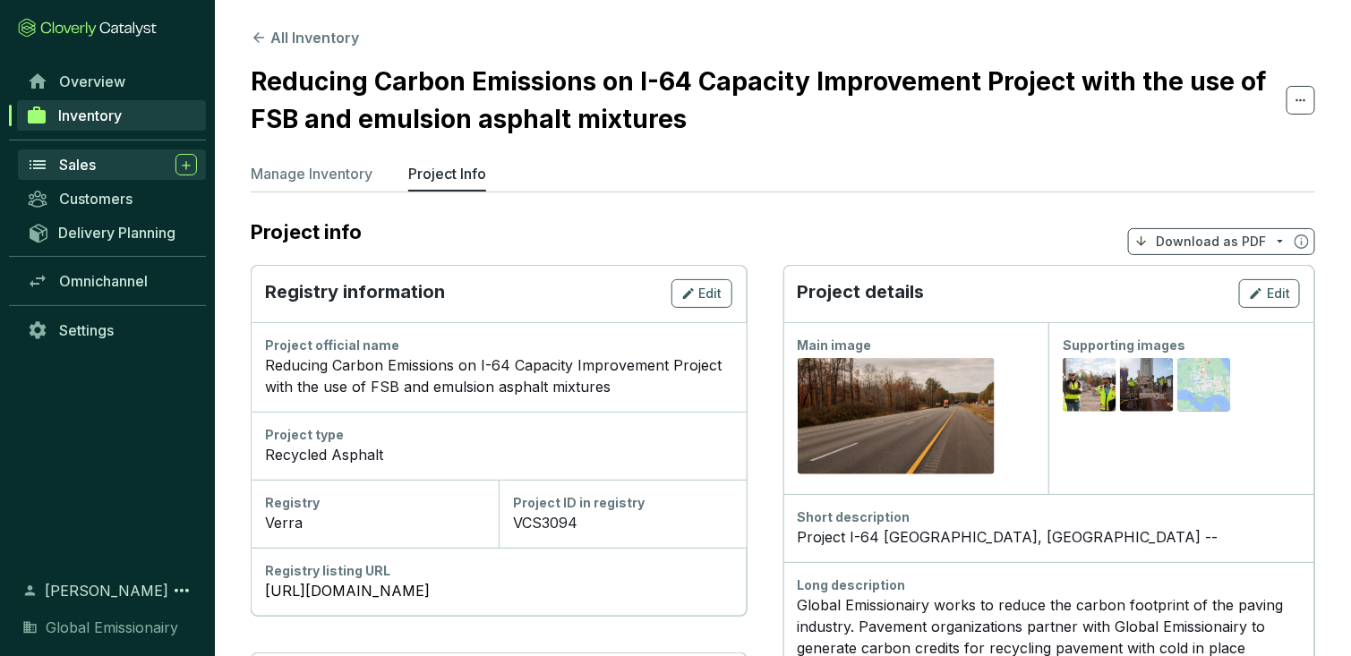
click at [80, 156] on span "Sales" at bounding box center [77, 165] width 37 height 18
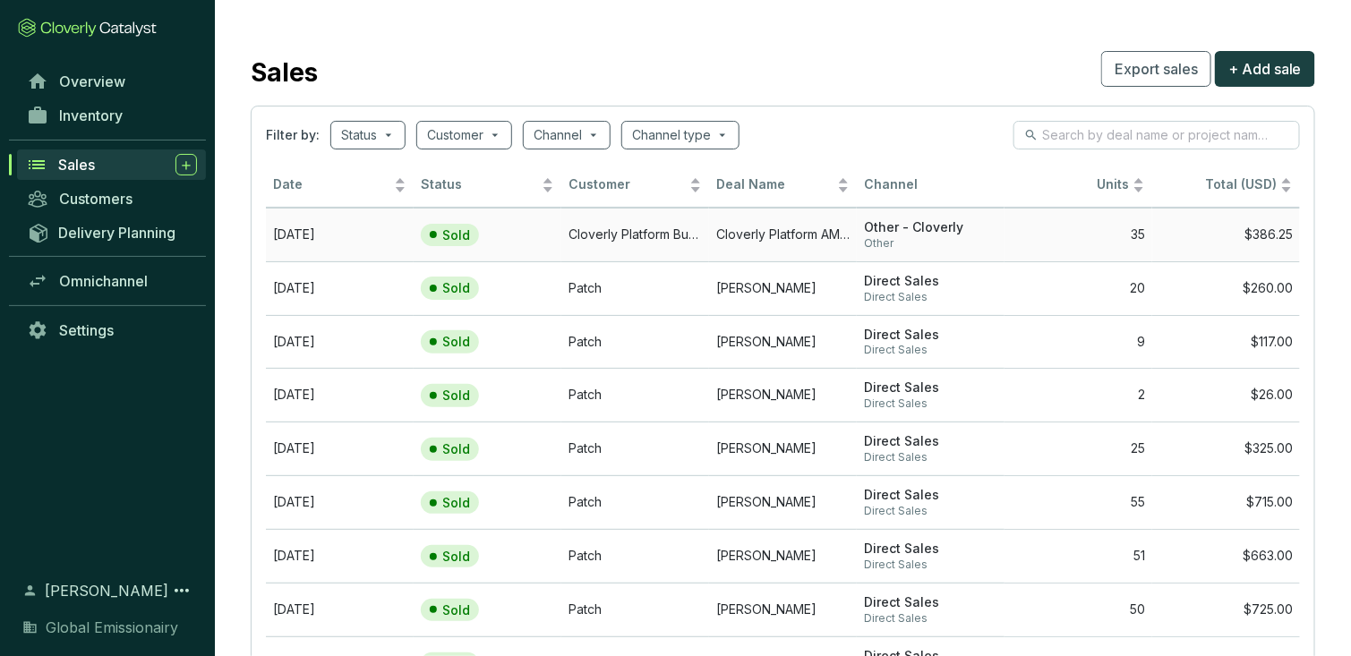
click at [773, 209] on td "Cloverly Platform AM[DATE]" at bounding box center [783, 235] width 148 height 54
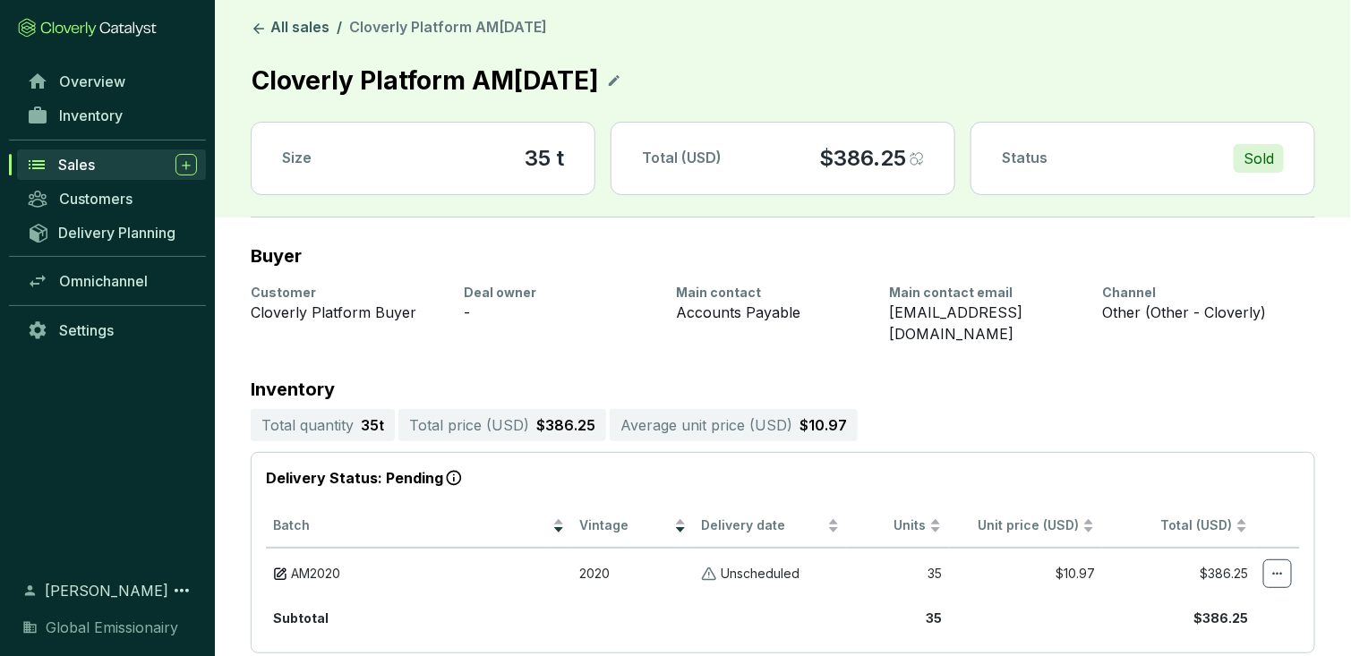
click at [761, 328] on div "Customer Cloverly Platform Buyer Deal owner - Main contact Accounts Payable Mai…" at bounding box center [783, 314] width 1064 height 75
drag, startPoint x: 1049, startPoint y: 332, endPoint x: 1054, endPoint y: 320, distance: 12.8
click at [1049, 331] on section "Buyer Customer Cloverly Platform Buyer Deal owner - Main contact Accounts Payab…" at bounding box center [783, 626] width 1136 height 819
click at [320, 31] on link "All sales" at bounding box center [290, 28] width 86 height 21
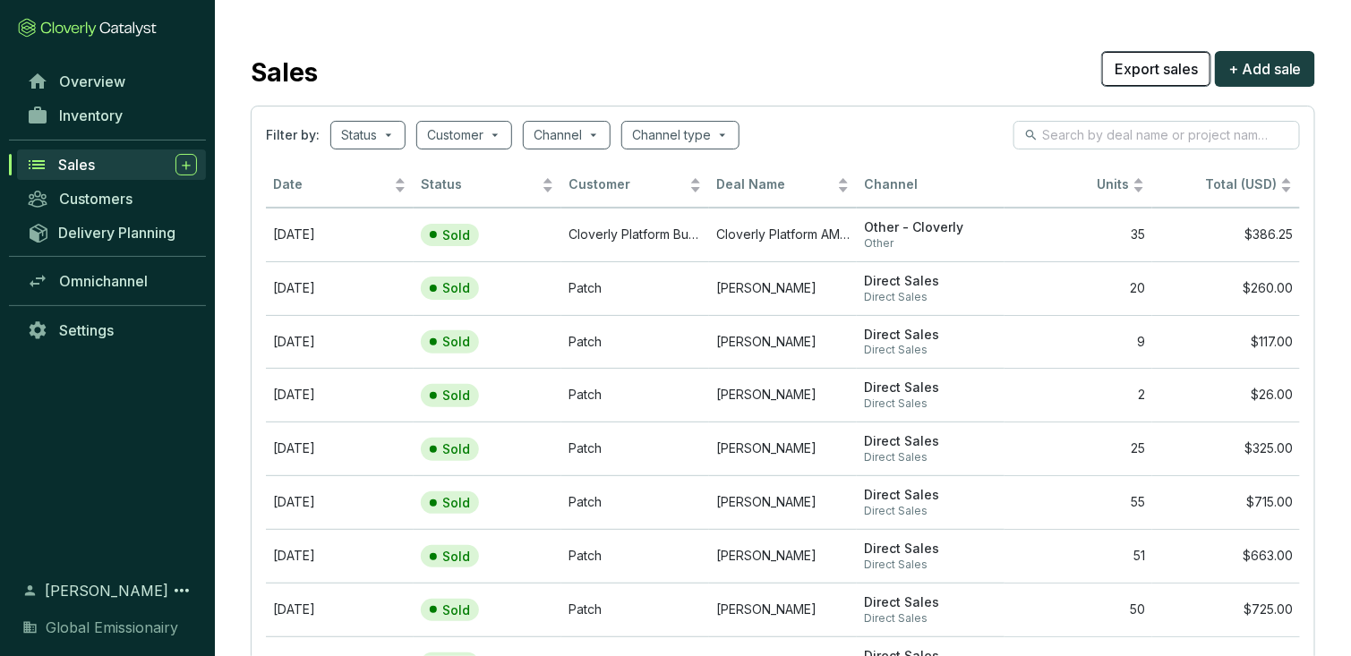
click at [1183, 83] on button "Export sales" at bounding box center [1156, 69] width 110 height 36
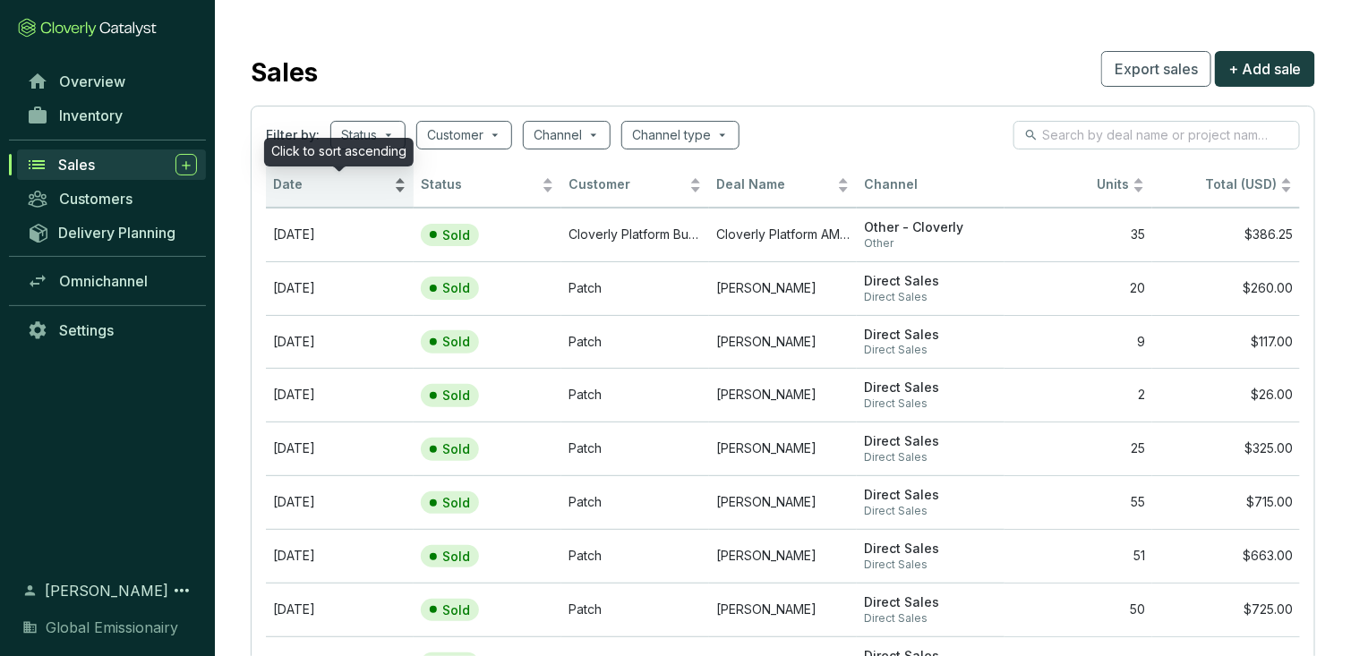
click at [378, 187] on span "Date" at bounding box center [331, 184] width 117 height 17
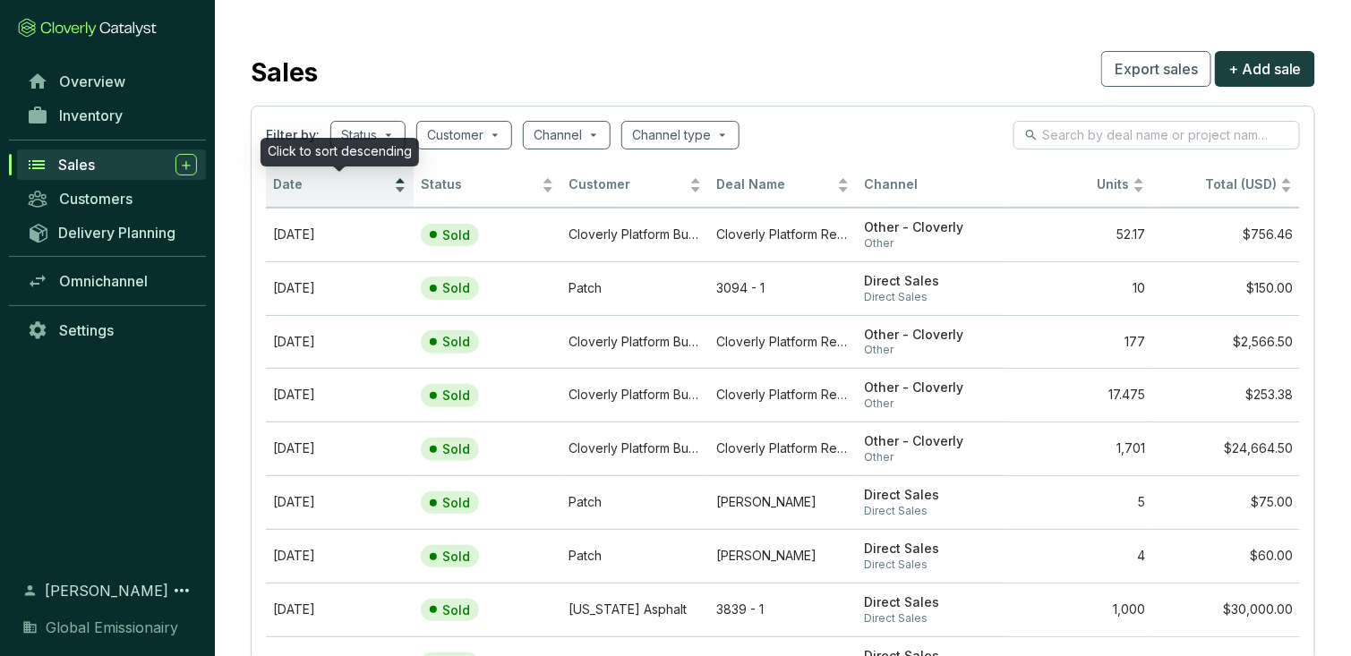
click at [376, 184] on span "Date" at bounding box center [331, 184] width 117 height 17
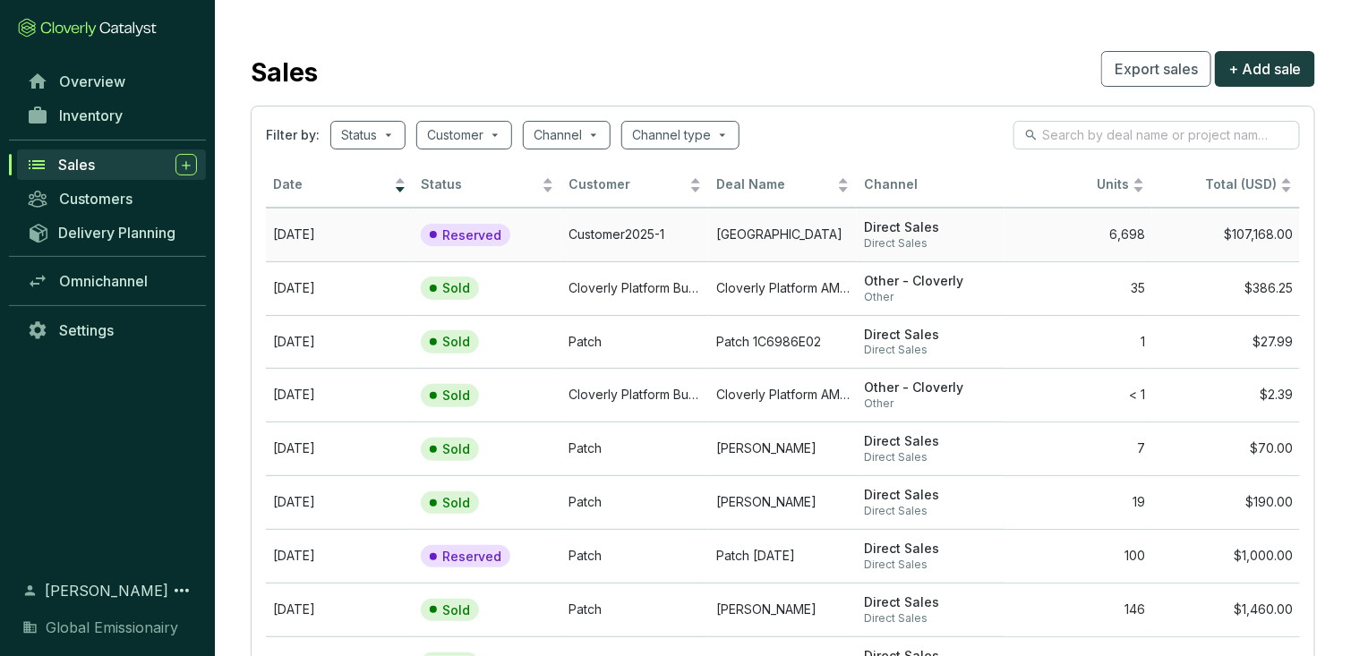
click at [672, 238] on td "Customer2025-1" at bounding box center [635, 235] width 148 height 54
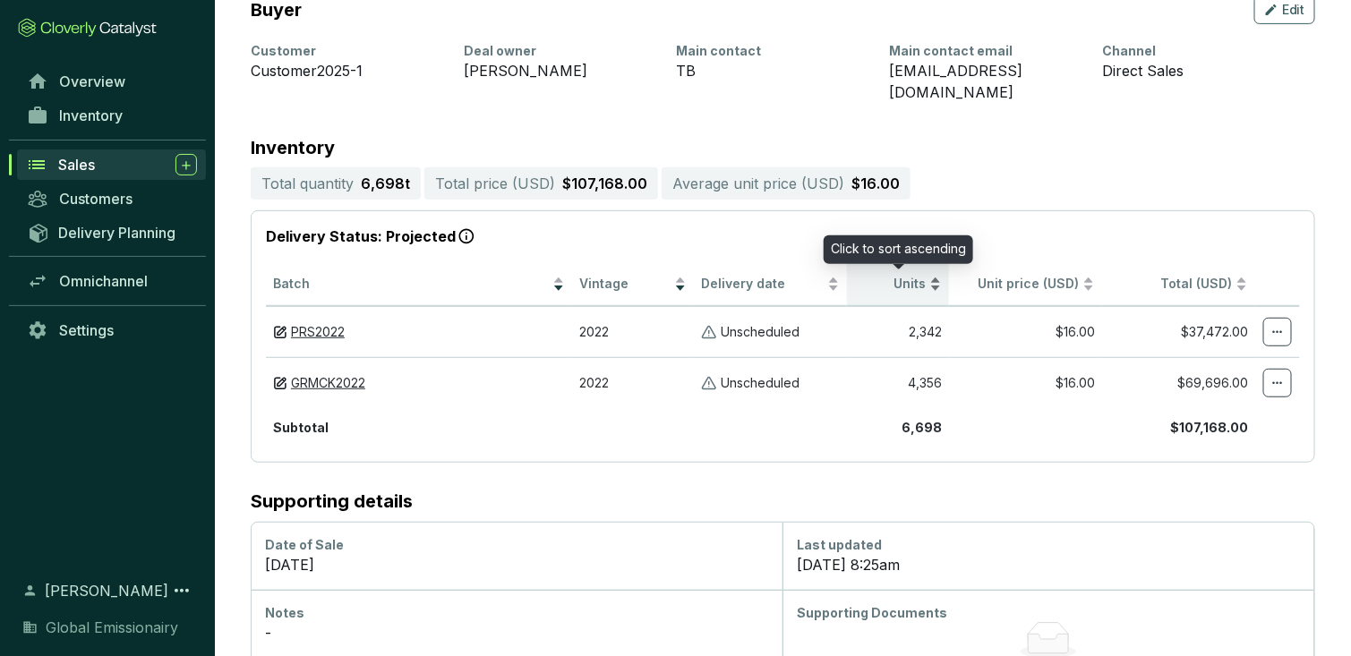
scroll to position [282, 0]
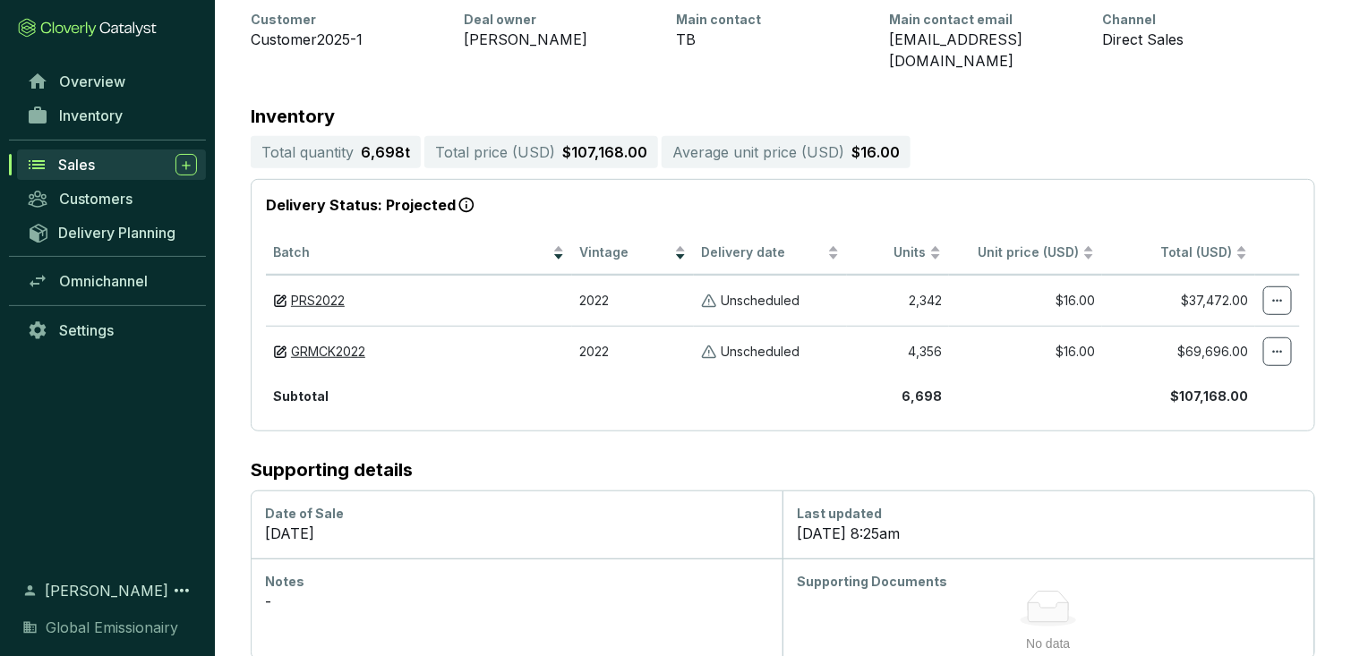
click at [516, 591] on div "-" at bounding box center [516, 601] width 503 height 21
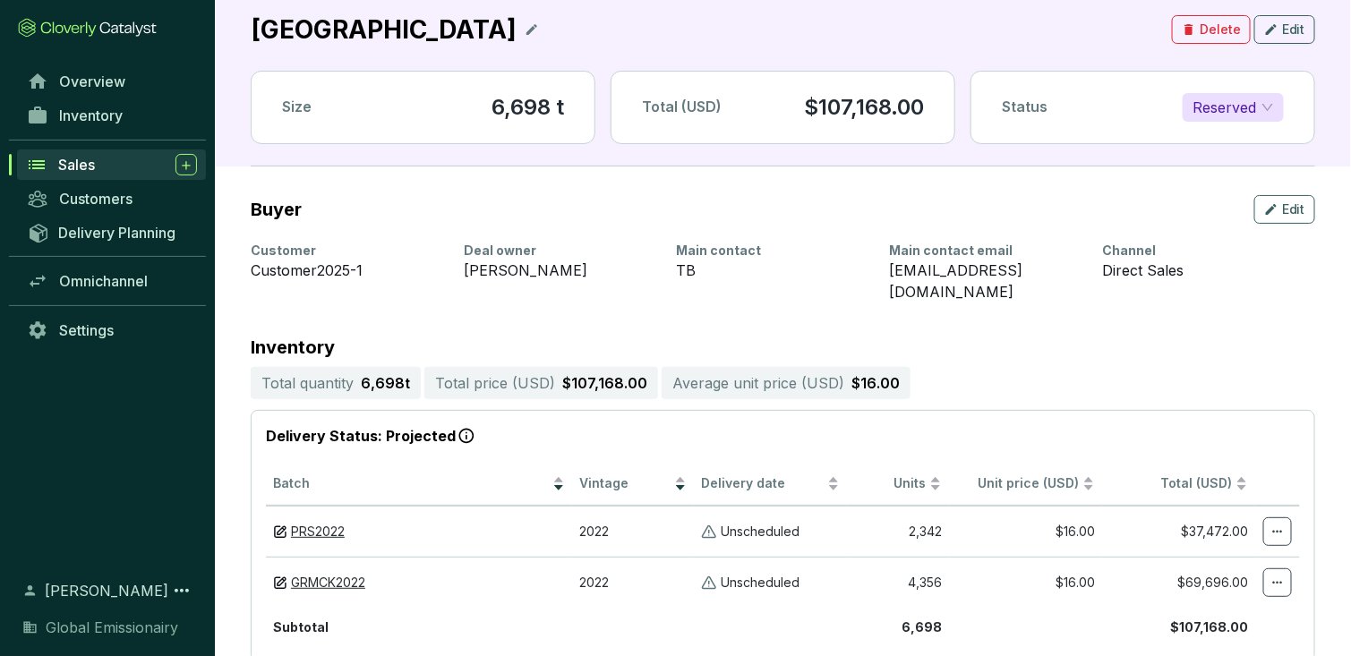
scroll to position [0, 0]
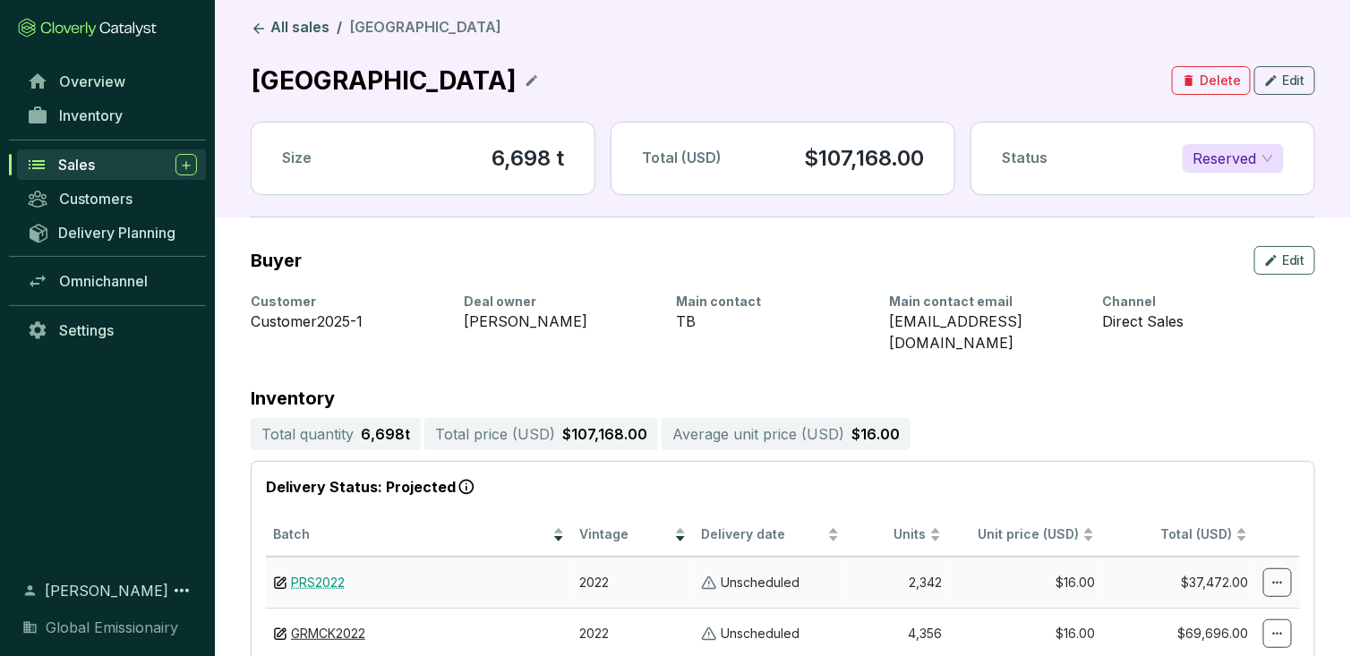
click at [314, 575] on link "PRS2022" at bounding box center [318, 583] width 54 height 17
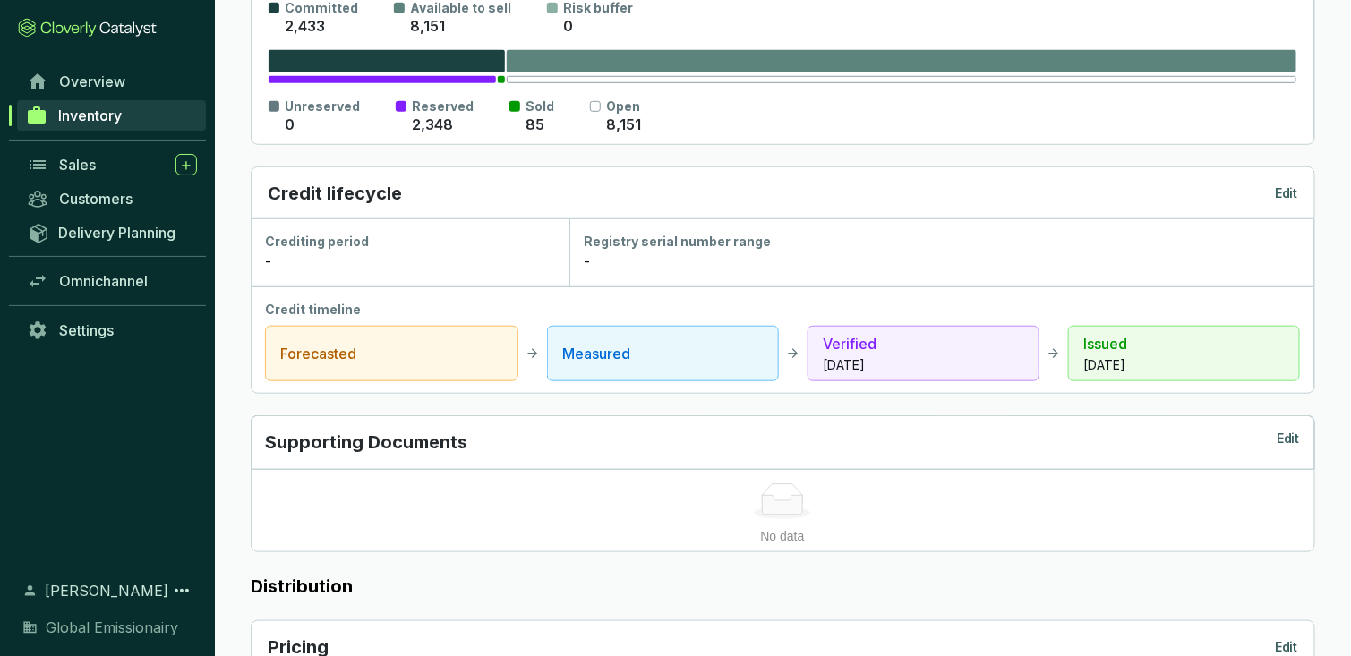
scroll to position [348, 0]
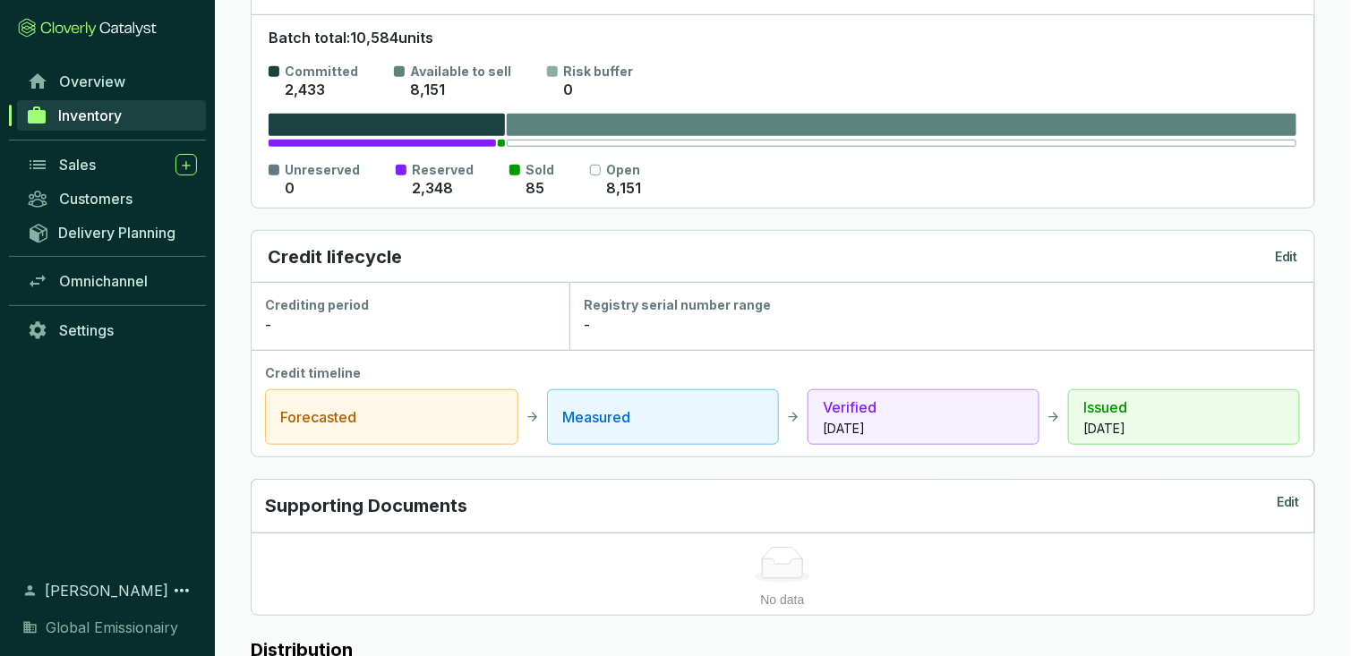
click at [133, 114] on link "Inventory" at bounding box center [111, 115] width 189 height 30
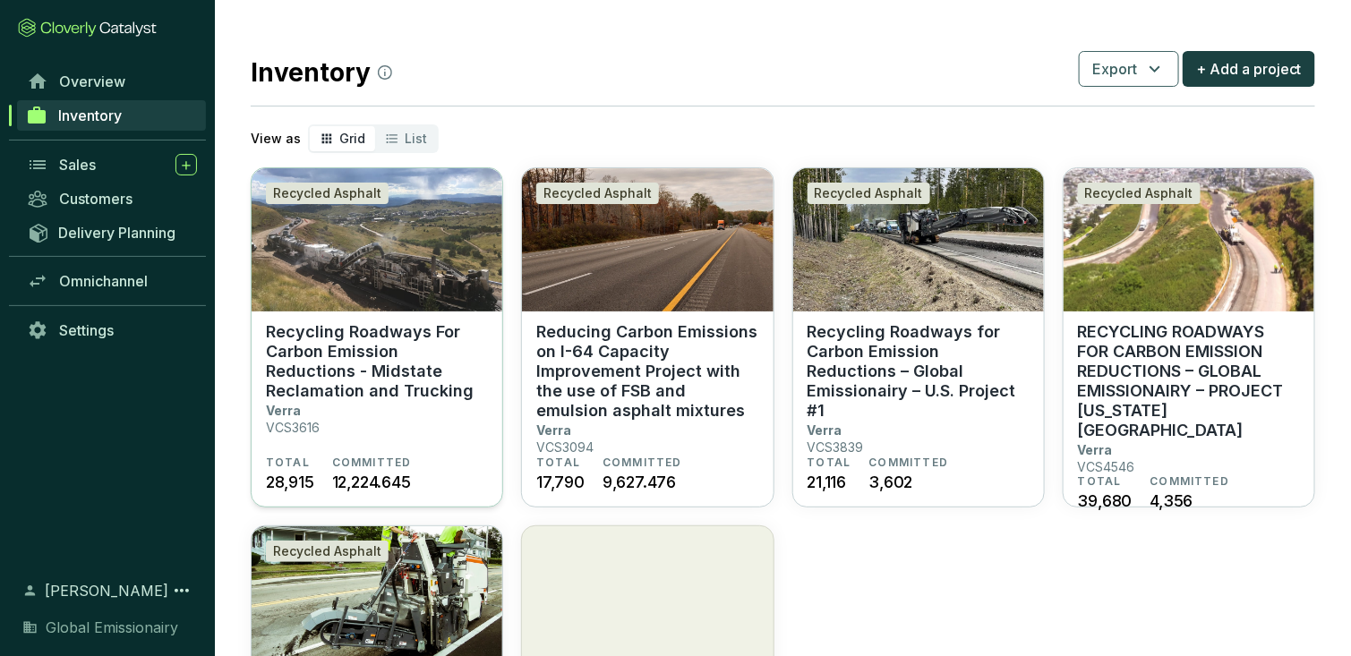
click at [445, 374] on p "Recycling Roadways For Carbon Emission Reductions - Midstate Reclamation and Tr…" at bounding box center [377, 361] width 222 height 79
click at [705, 404] on p "Reducing Carbon Emissions on I-64 Capacity Improvement Project with the use of …" at bounding box center [647, 371] width 222 height 98
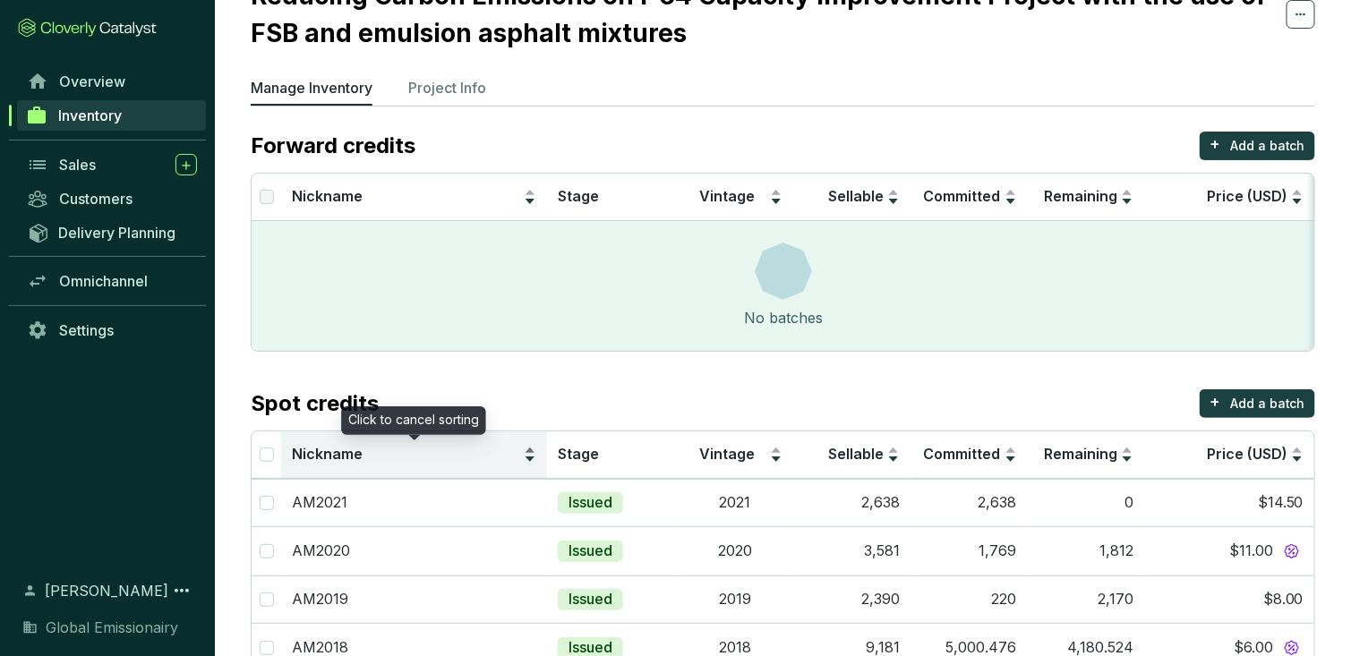
scroll to position [135, 0]
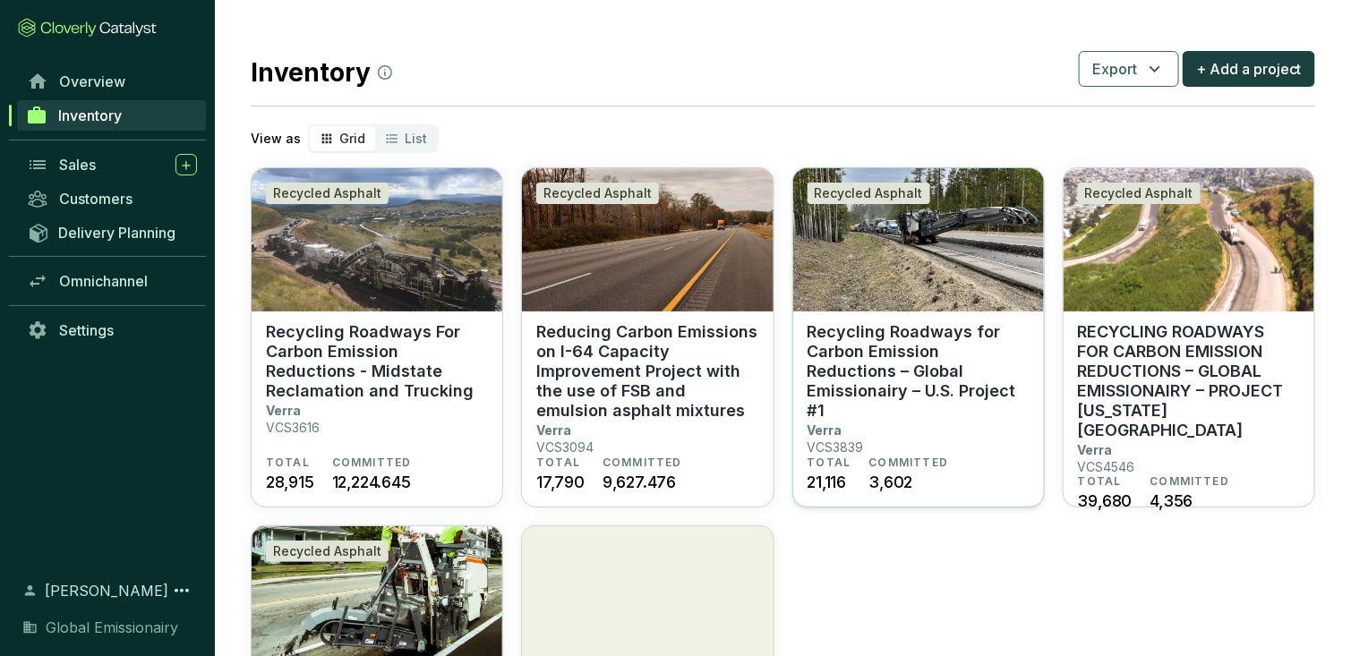
click at [991, 368] on p "Recycling Roadways for Carbon Emission Reductions – Global Emissionairy – U.S. …" at bounding box center [918, 371] width 222 height 98
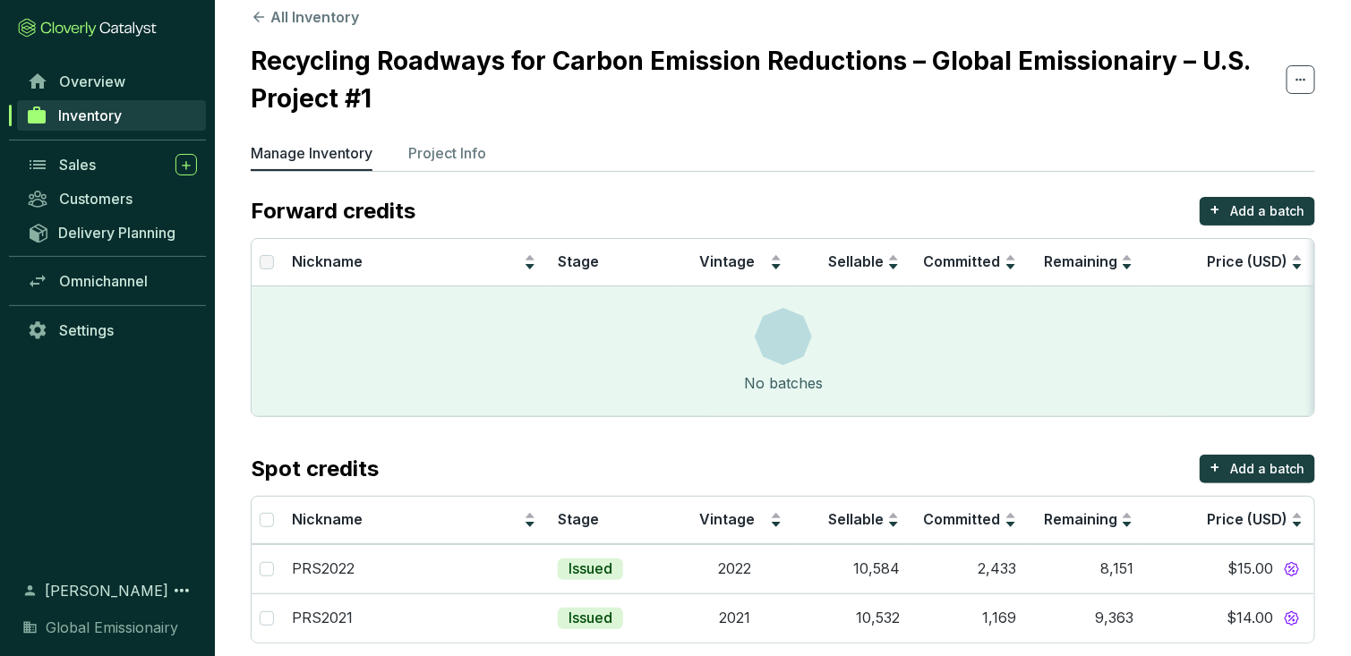
scroll to position [13, 0]
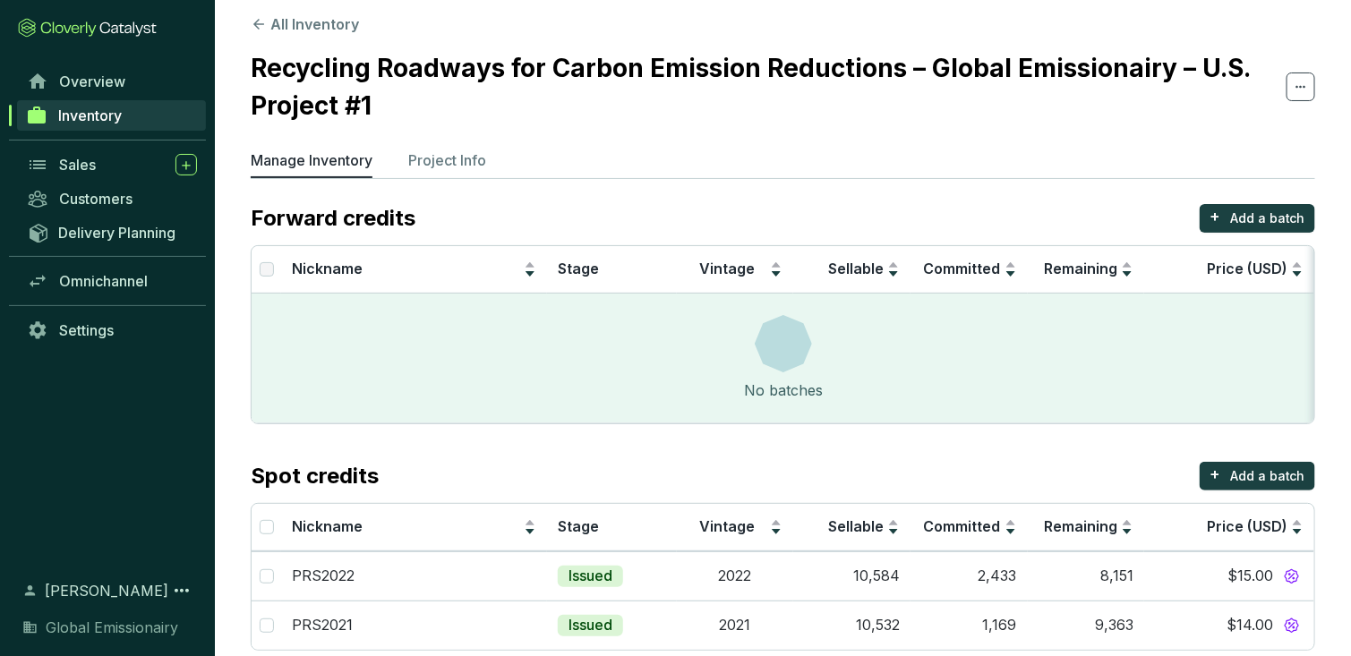
click at [464, 138] on section "All Inventory Recycling Roadways for Carbon Emission Reductions – Global Emissi…" at bounding box center [783, 337] width 1136 height 700
click at [454, 157] on p "Project Info" at bounding box center [447, 159] width 78 height 21
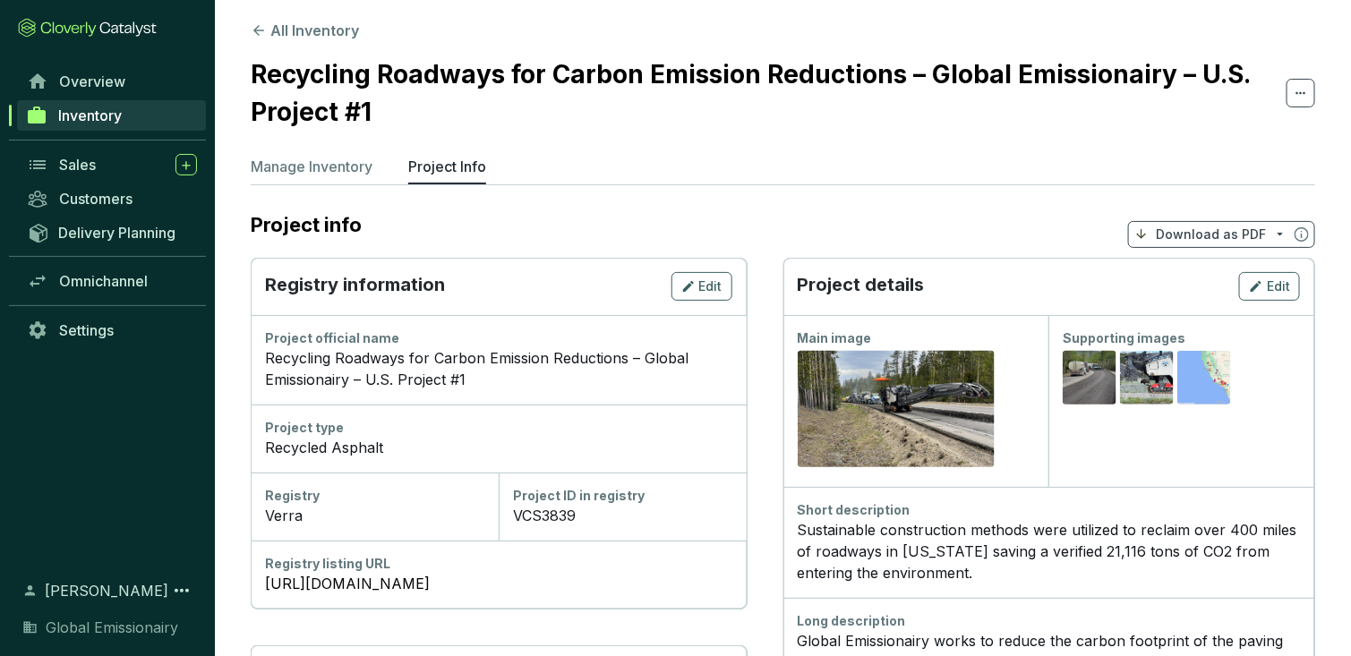
scroll to position [10, 0]
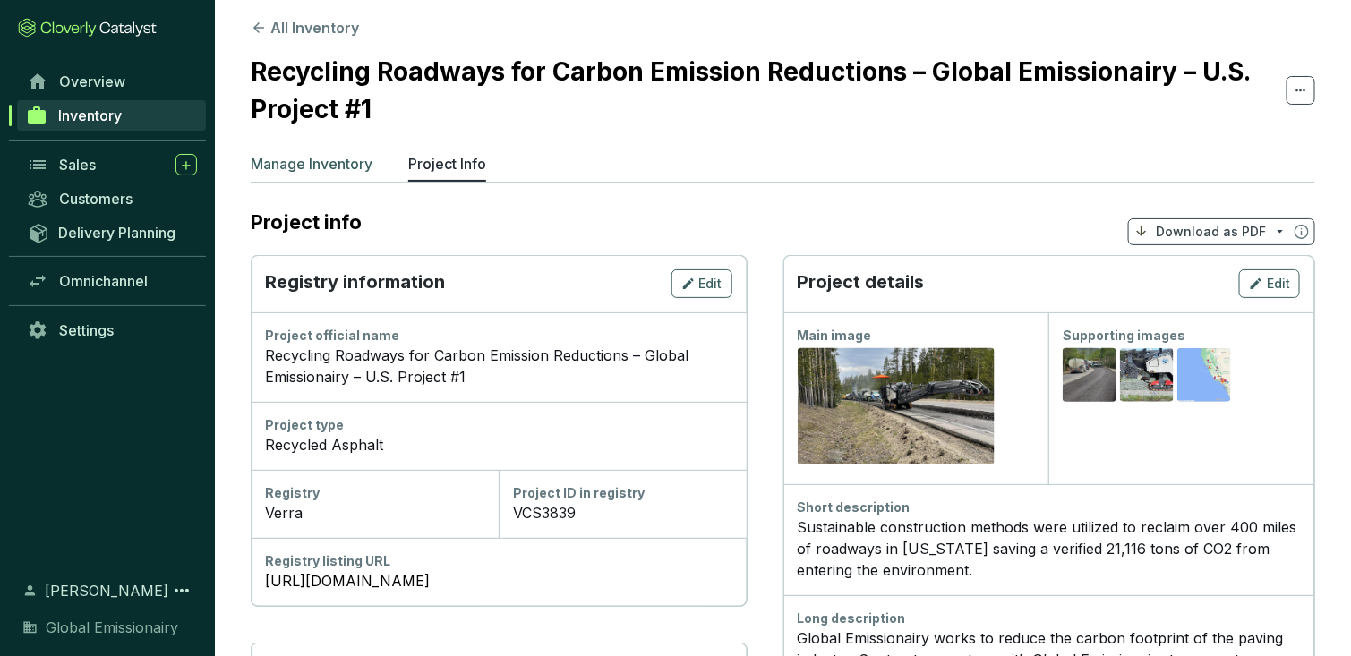
click at [278, 166] on p "Manage Inventory" at bounding box center [312, 163] width 122 height 21
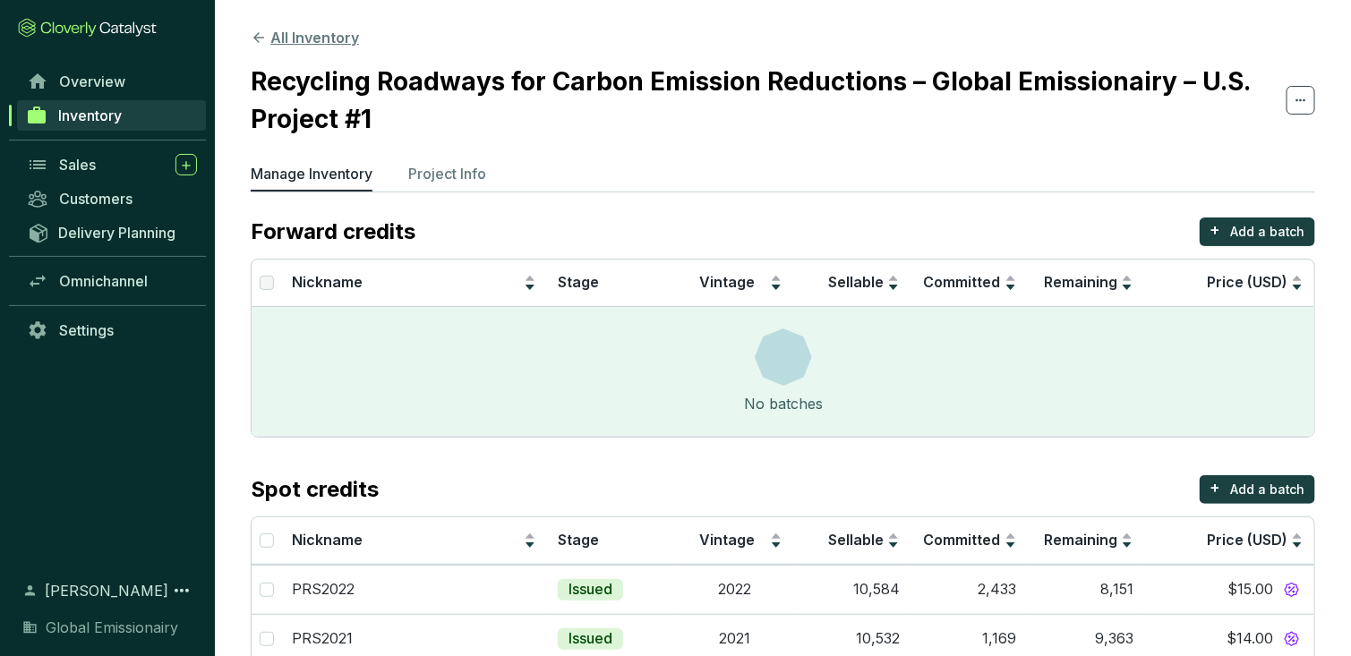
click at [295, 36] on button "All Inventory" at bounding box center [305, 37] width 108 height 21
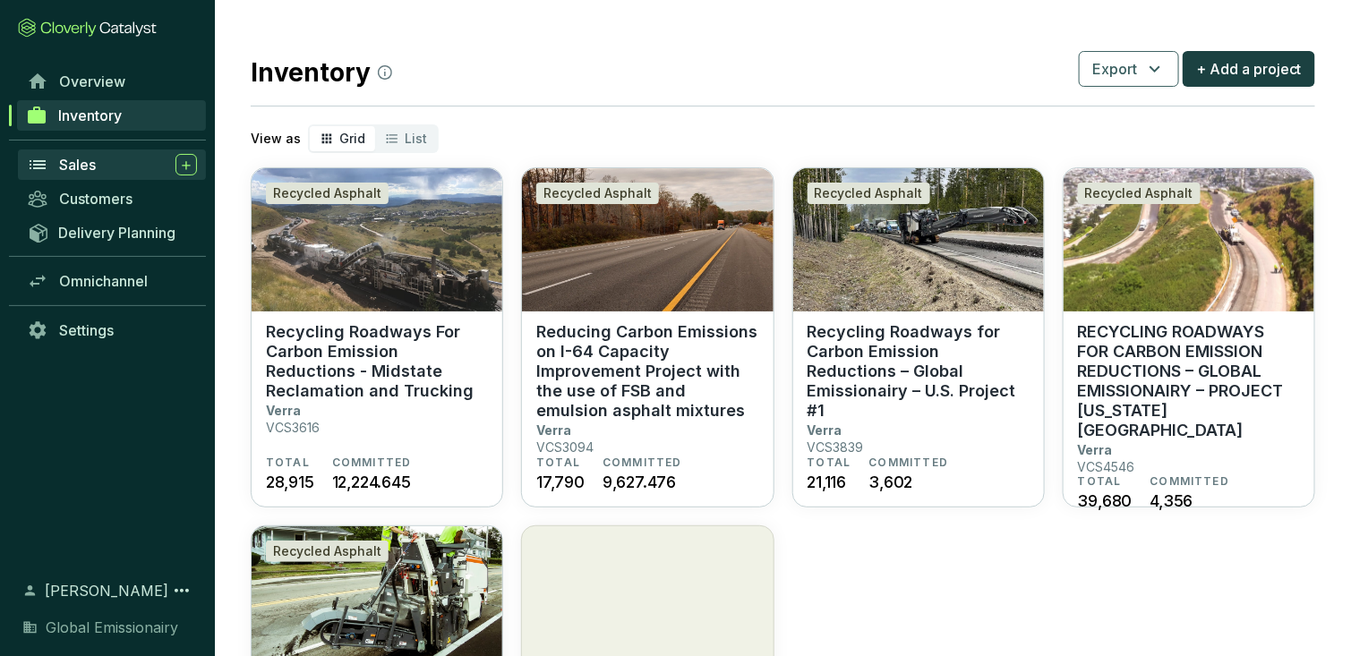
click at [75, 162] on span "Sales" at bounding box center [77, 165] width 37 height 18
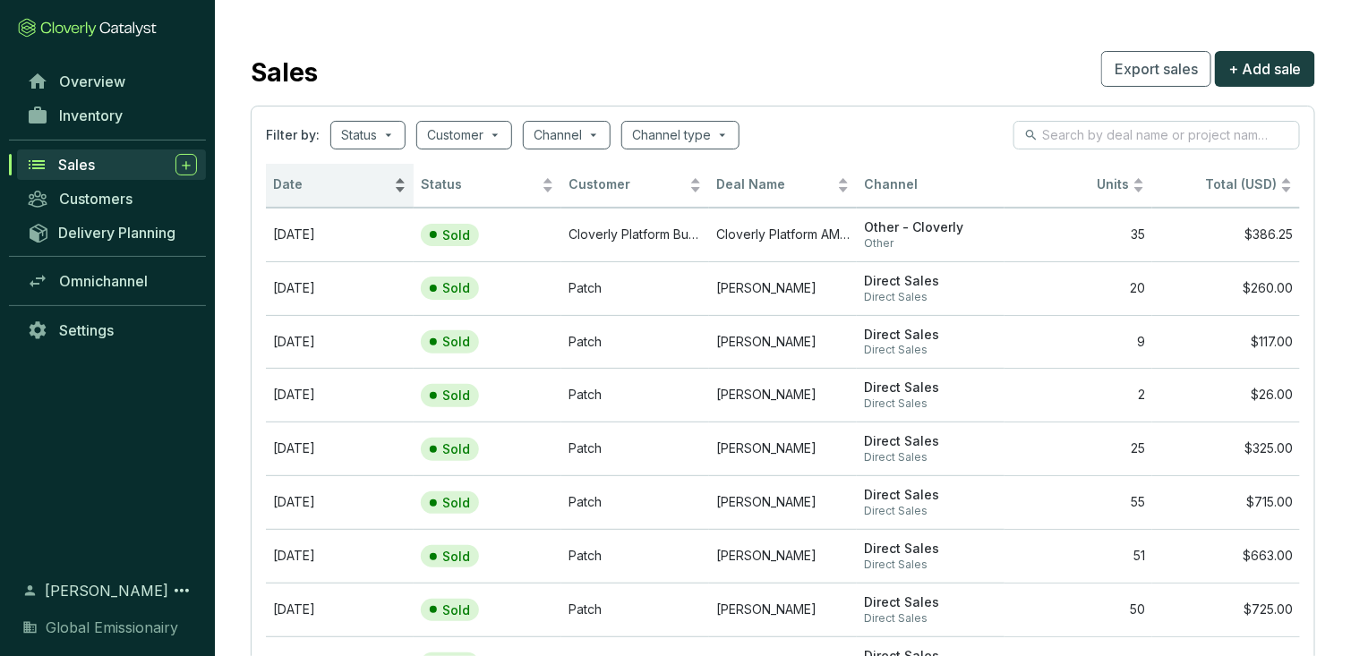
click at [329, 180] on span "Date" at bounding box center [331, 184] width 117 height 17
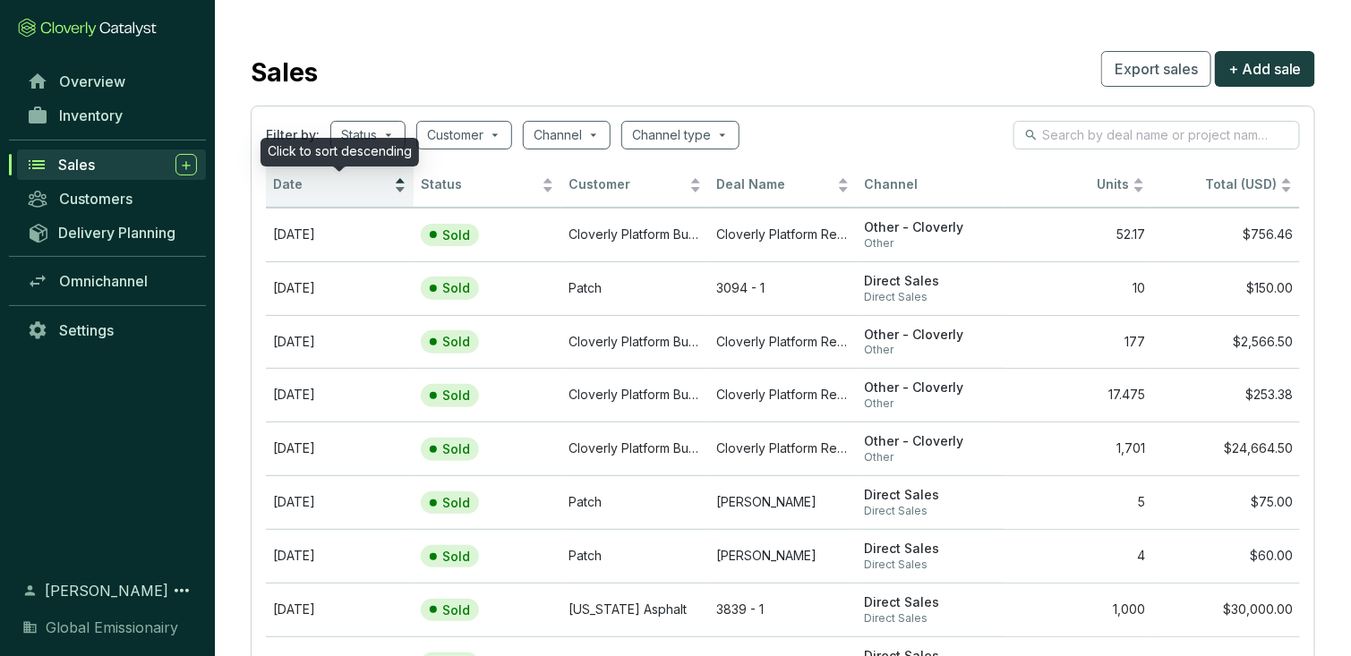
click at [329, 180] on span "Date" at bounding box center [331, 184] width 117 height 17
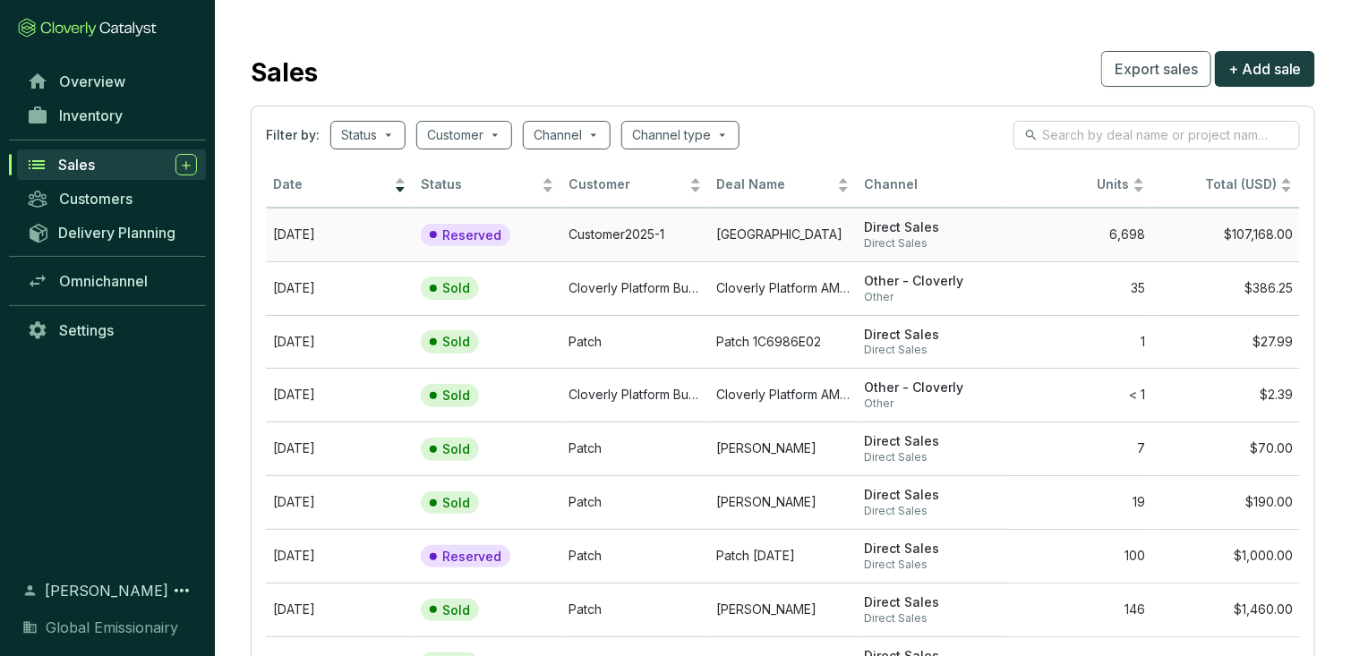
click at [757, 235] on td "[GEOGRAPHIC_DATA]" at bounding box center [783, 235] width 148 height 54
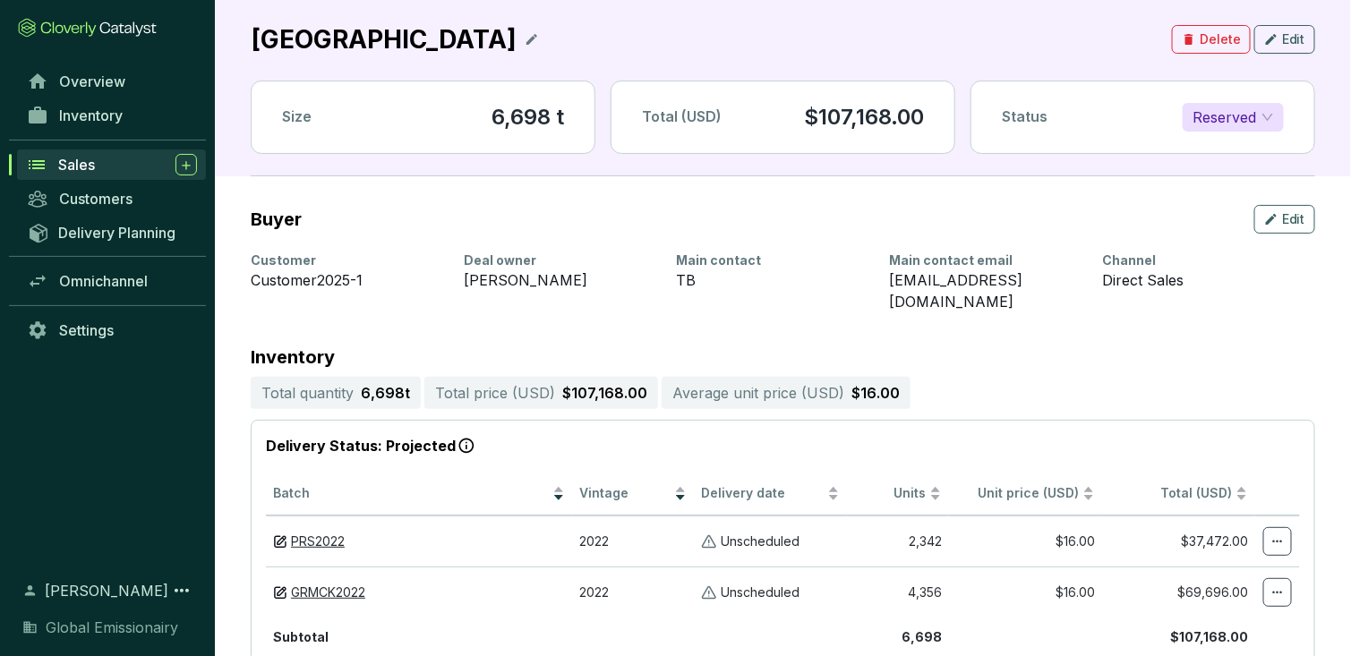
scroll to position [73, 0]
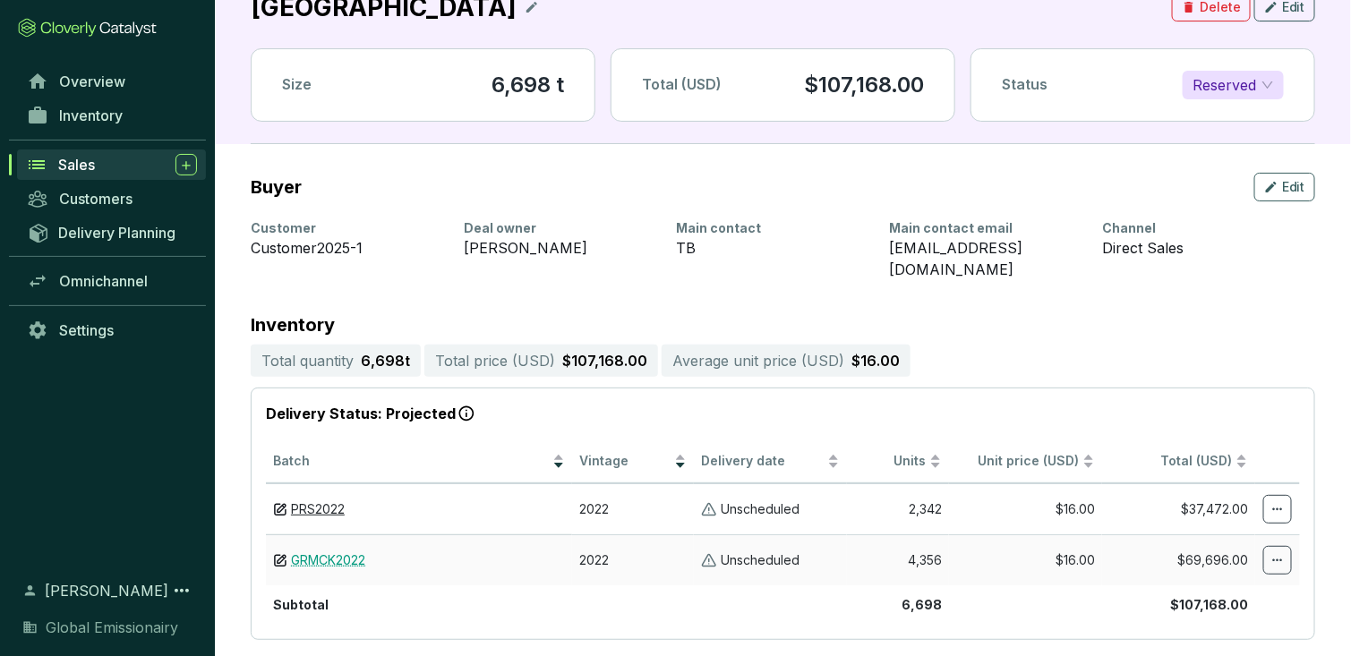
click at [318, 552] on link "GRMCK2022" at bounding box center [328, 560] width 74 height 17
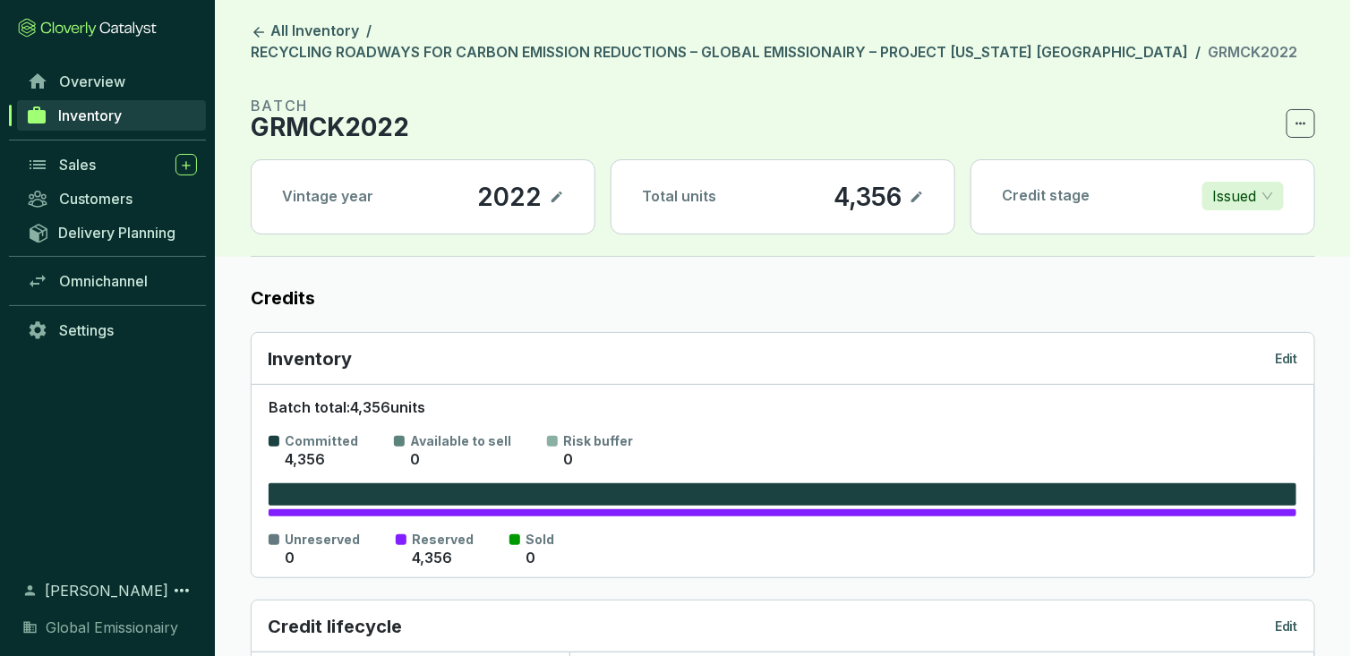
drag, startPoint x: 376, startPoint y: 103, endPoint x: 441, endPoint y: 107, distance: 65.5
click at [376, 116] on p "GRMCK2022" at bounding box center [330, 126] width 158 height 21
click at [97, 158] on div "Sales" at bounding box center [128, 164] width 138 height 21
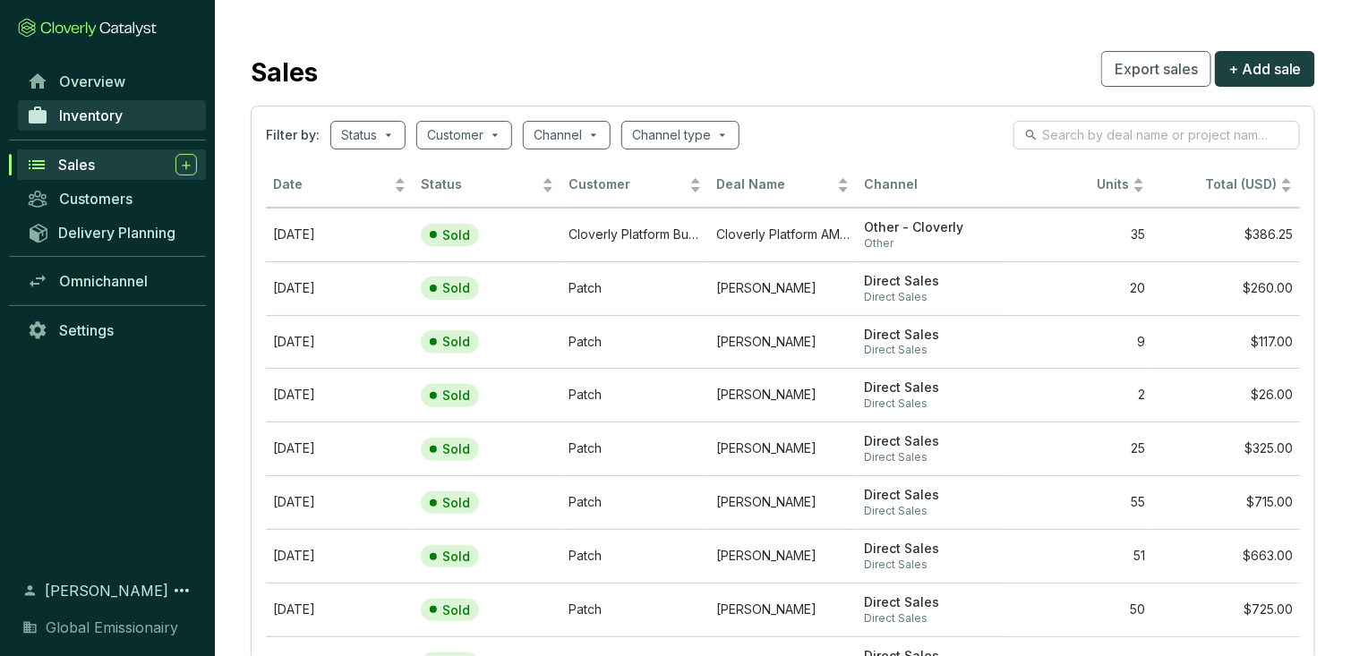
click at [142, 124] on link "Inventory" at bounding box center [112, 115] width 188 height 30
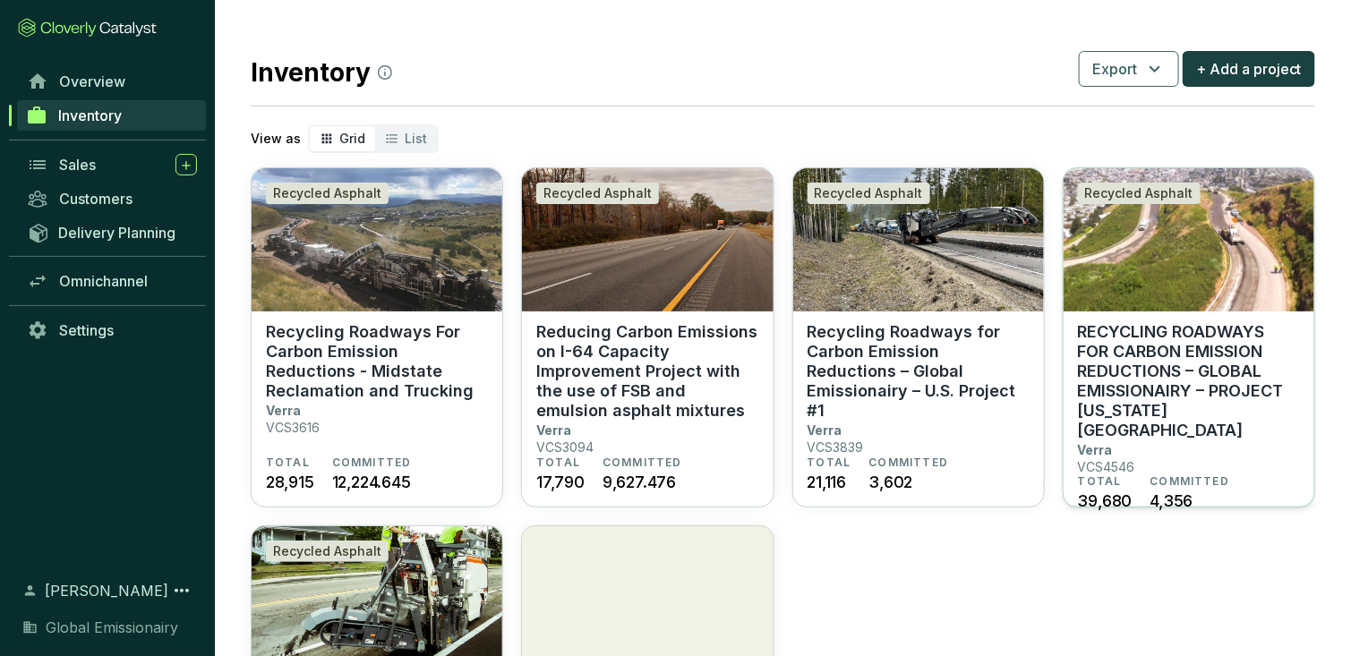
click at [1232, 445] on section "RECYCLING ROADWAYS FOR CARBON EMISSION REDUCTIONS – GLOBAL EMISSIONAIRY – PROJE…" at bounding box center [1189, 398] width 222 height 152
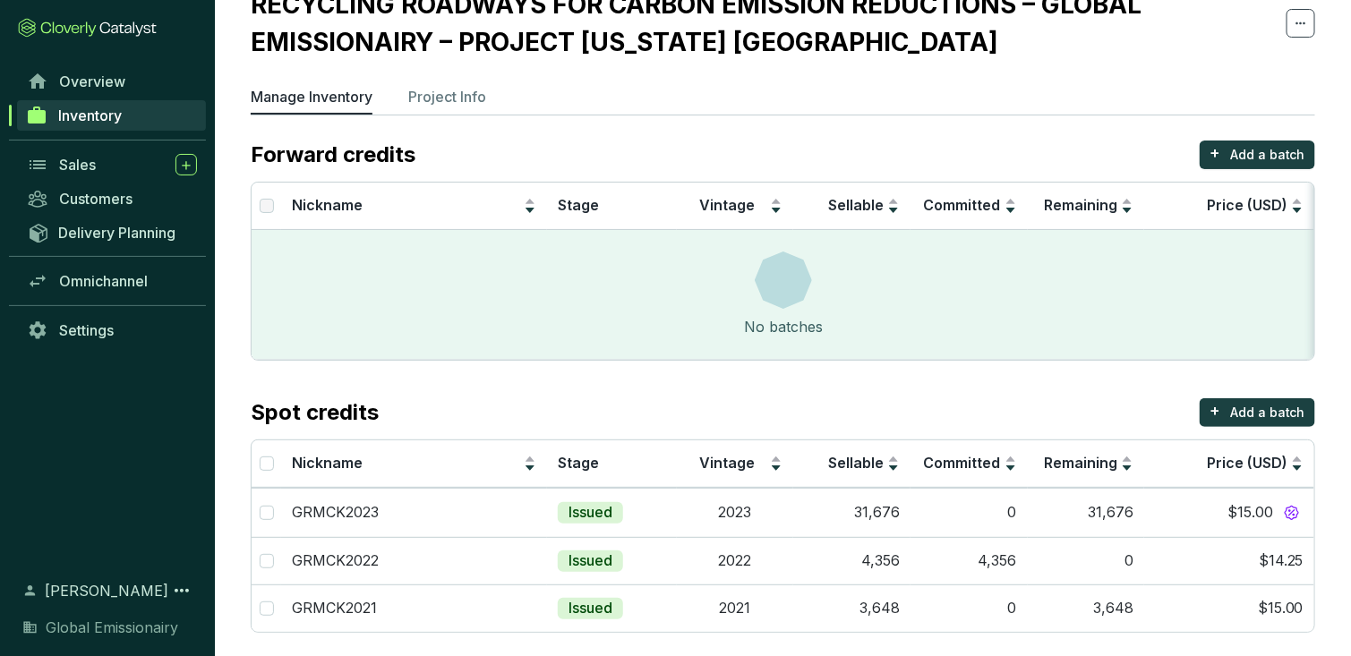
scroll to position [86, 0]
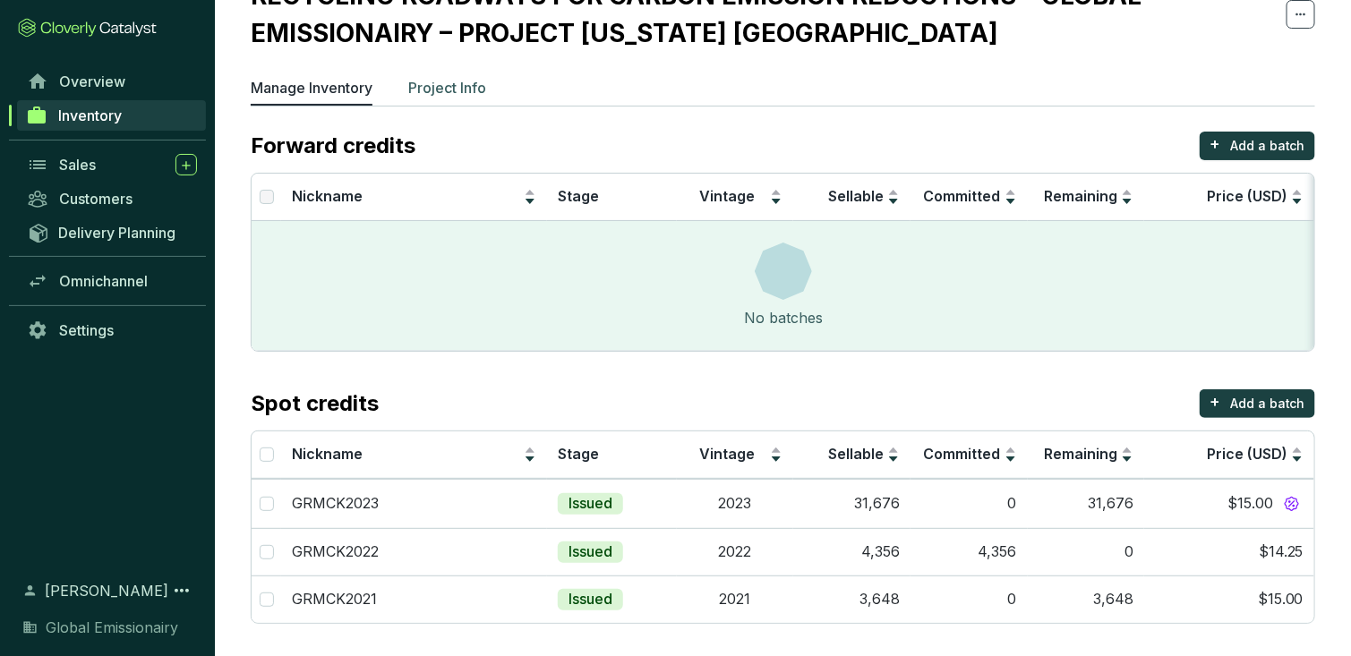
click at [449, 89] on p "Project Info" at bounding box center [447, 87] width 78 height 21
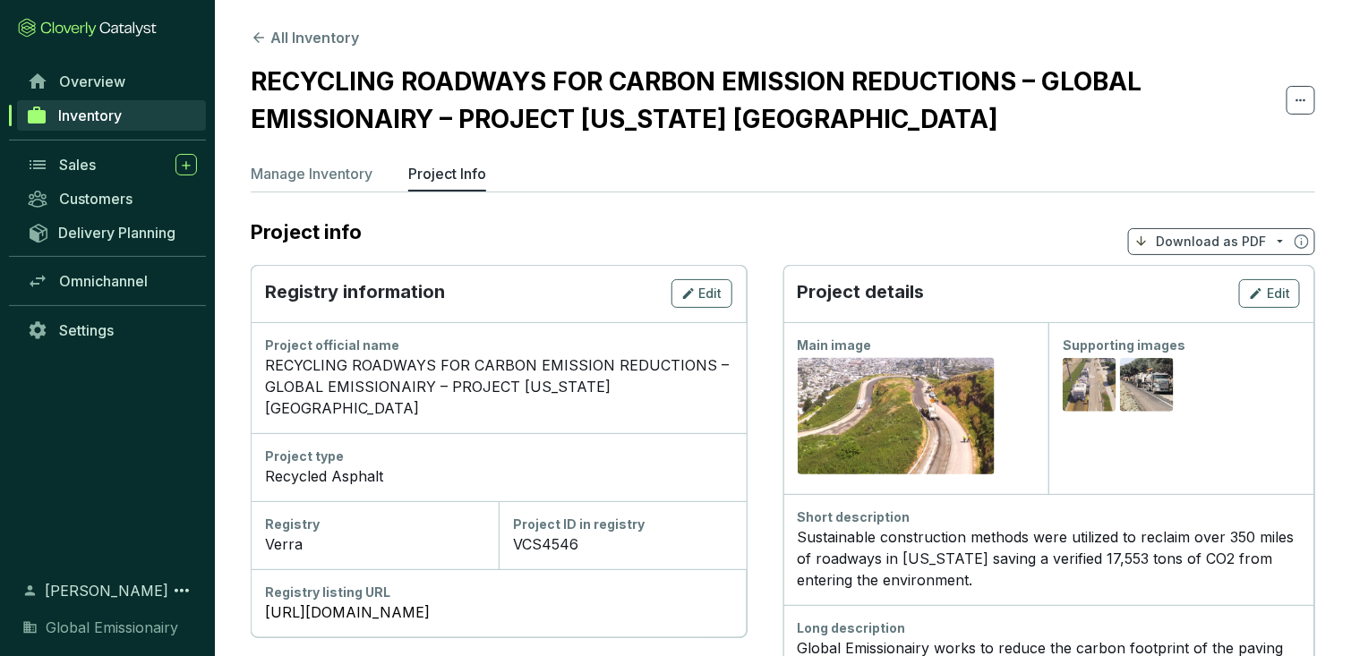
click at [330, 81] on h2 "RECYCLING ROADWAYS FOR CARBON EMISSION REDUCTIONS – GLOBAL EMISSIONAIRY – PROJE…" at bounding box center [769, 100] width 1036 height 75
click at [77, 157] on span "Sales" at bounding box center [77, 165] width 37 height 18
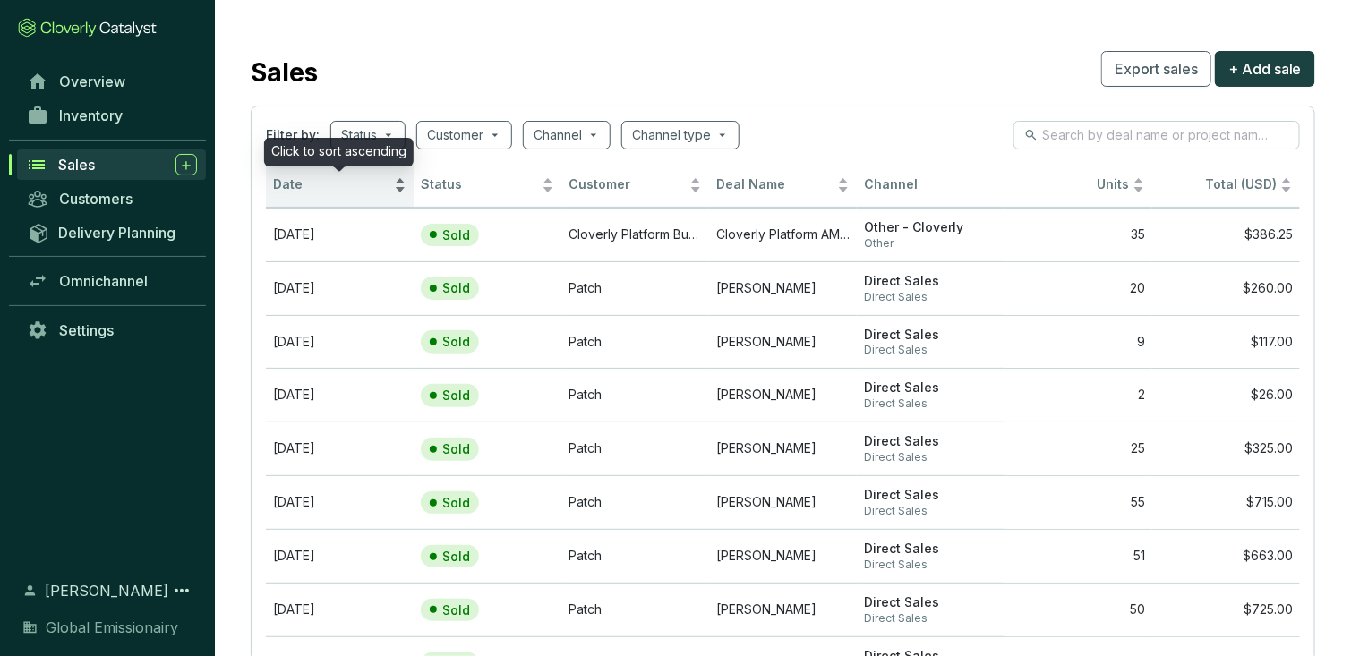
click at [337, 191] on span "Date" at bounding box center [331, 184] width 117 height 17
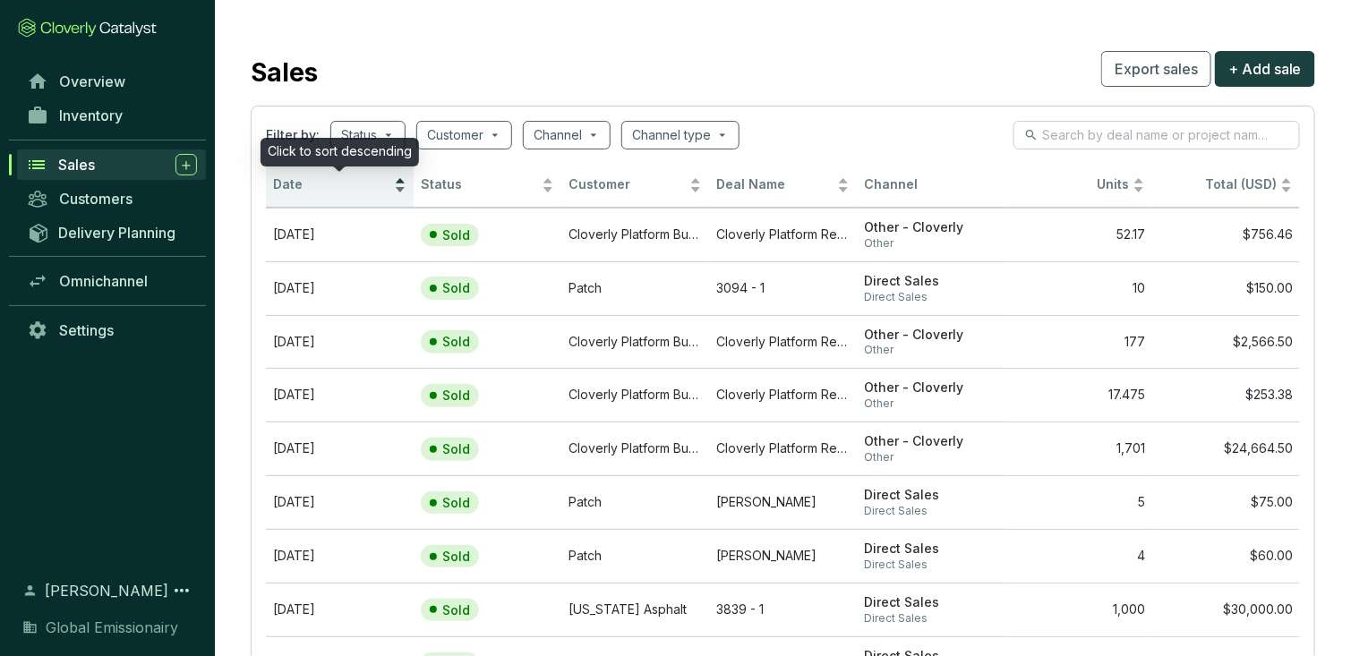
click at [337, 191] on span "Date" at bounding box center [331, 184] width 117 height 17
